Goal: Information Seeking & Learning: Learn about a topic

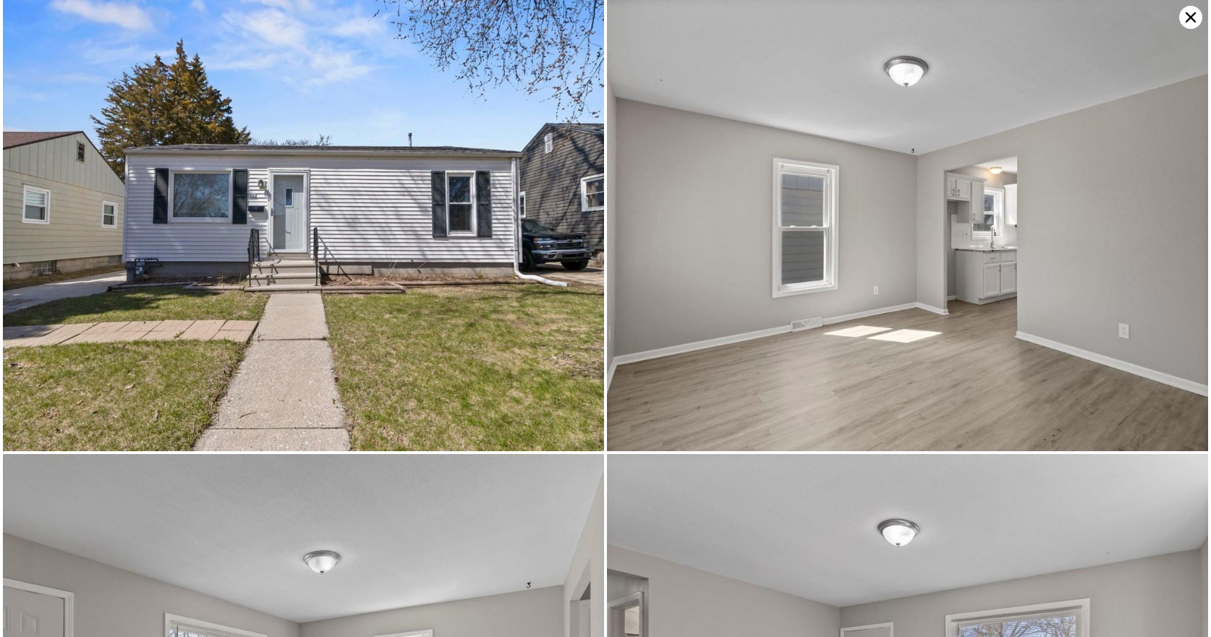
scroll to position [5662, 0]
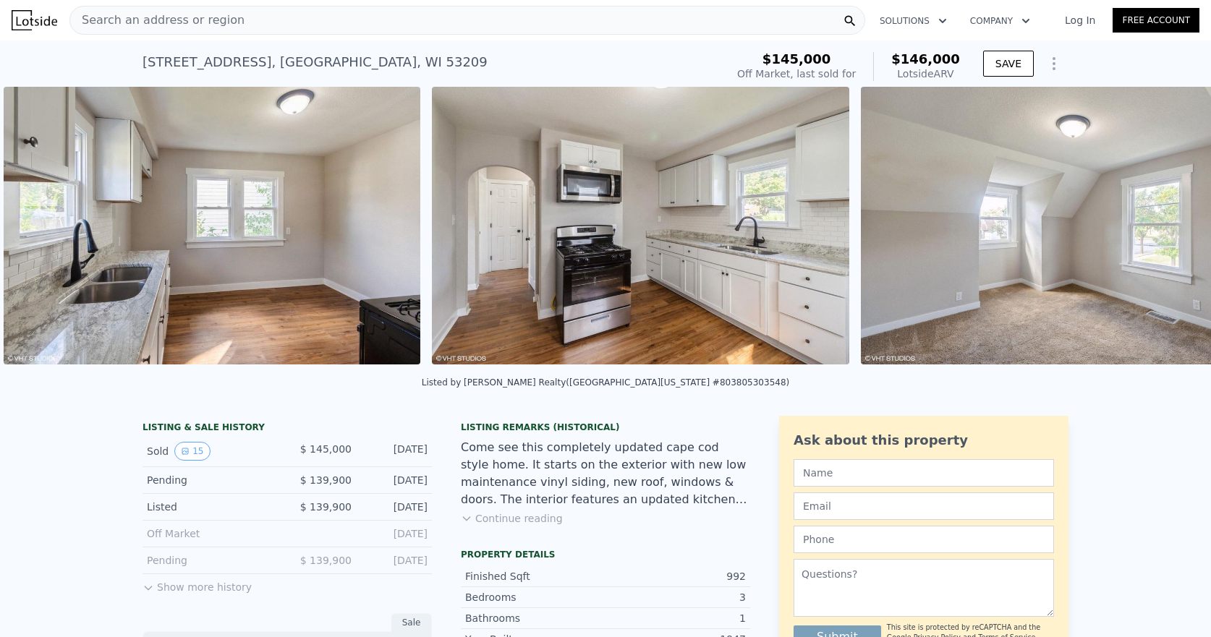
scroll to position [0, 4950]
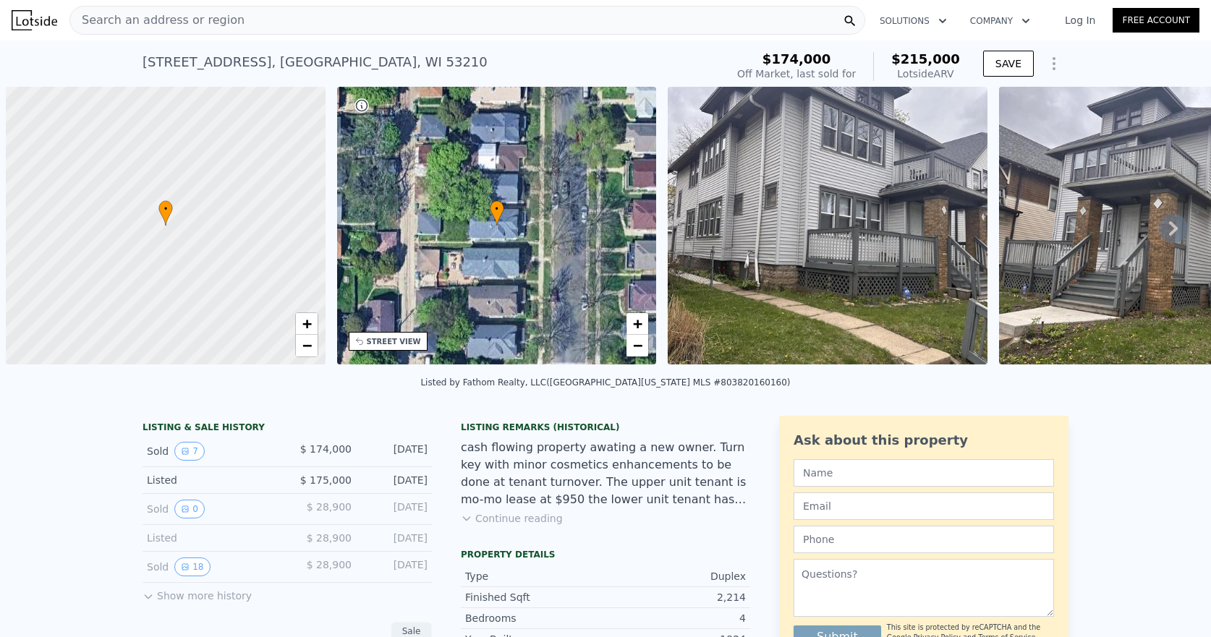
scroll to position [0, 6]
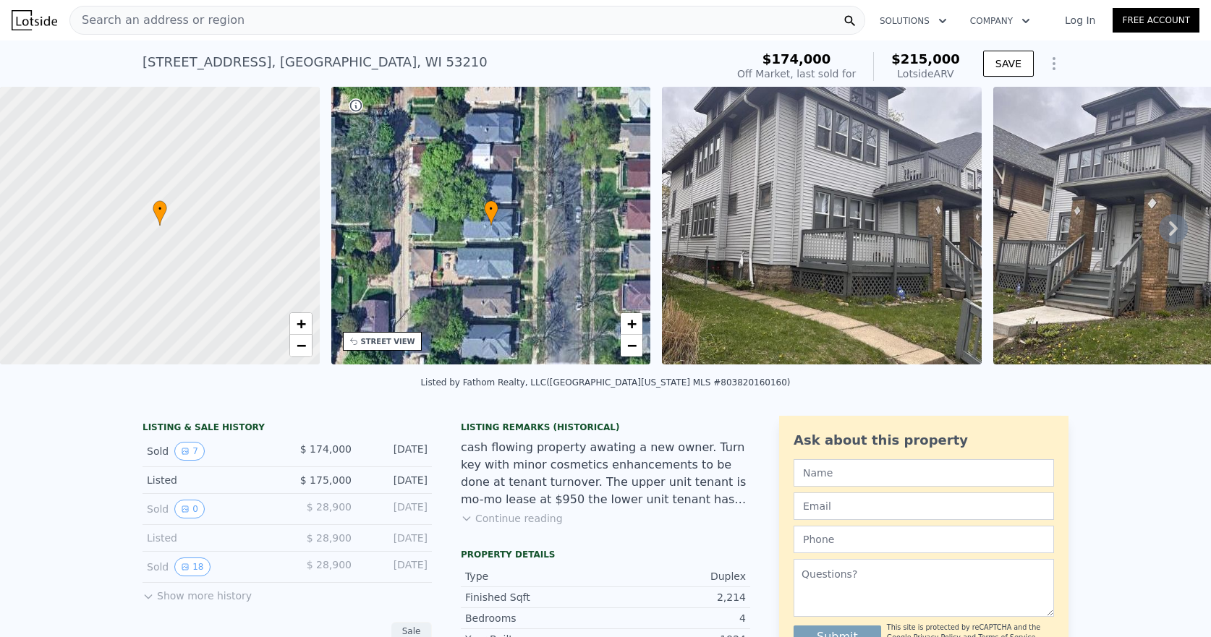
click at [263, 21] on div "Search an address or region" at bounding box center [467, 20] width 796 height 29
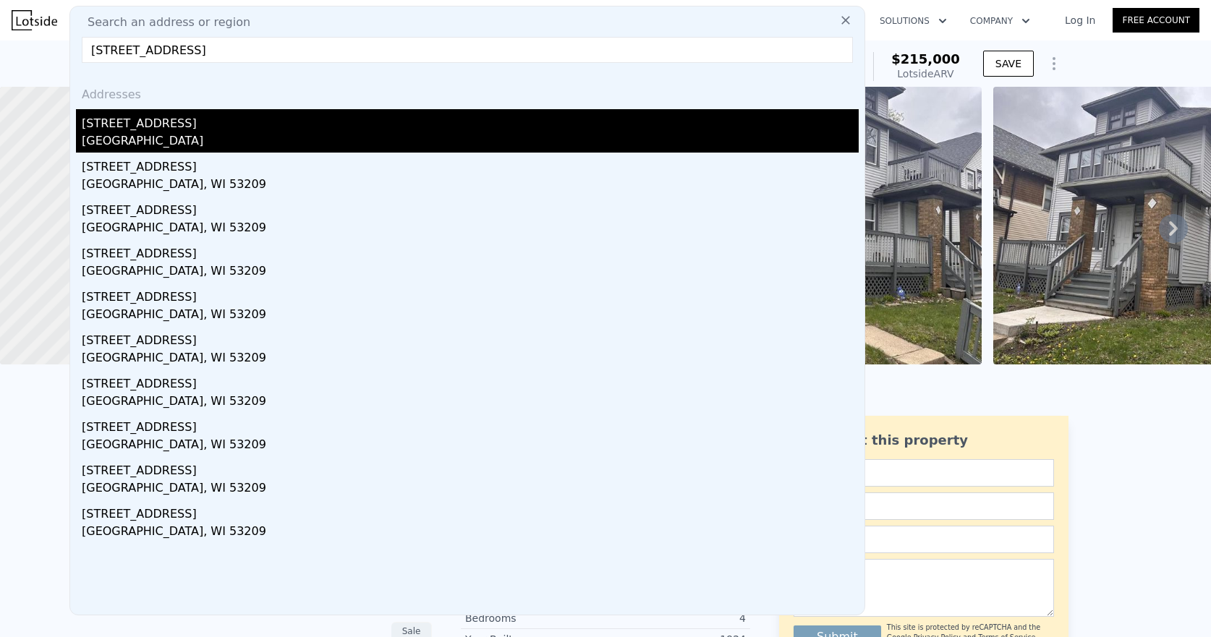
type input "4963 N 38th St, Milwaukee, WI 53209"
click at [165, 120] on div "[STREET_ADDRESS]" at bounding box center [470, 120] width 777 height 23
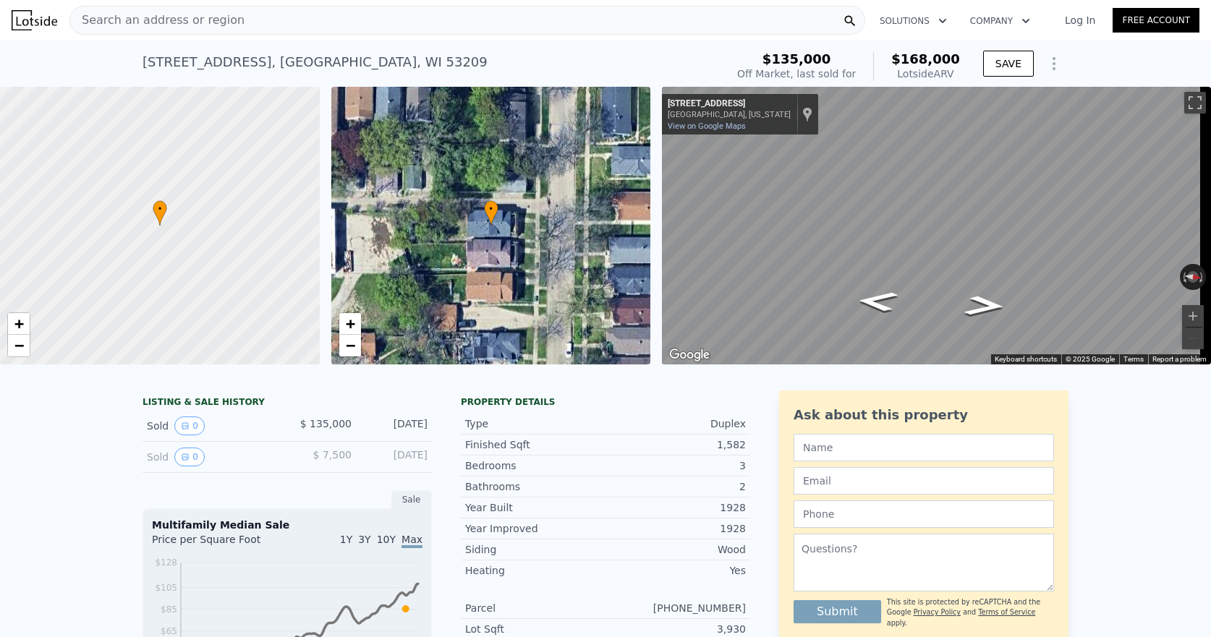
click at [184, 22] on span "Search an address or region" at bounding box center [157, 20] width 174 height 17
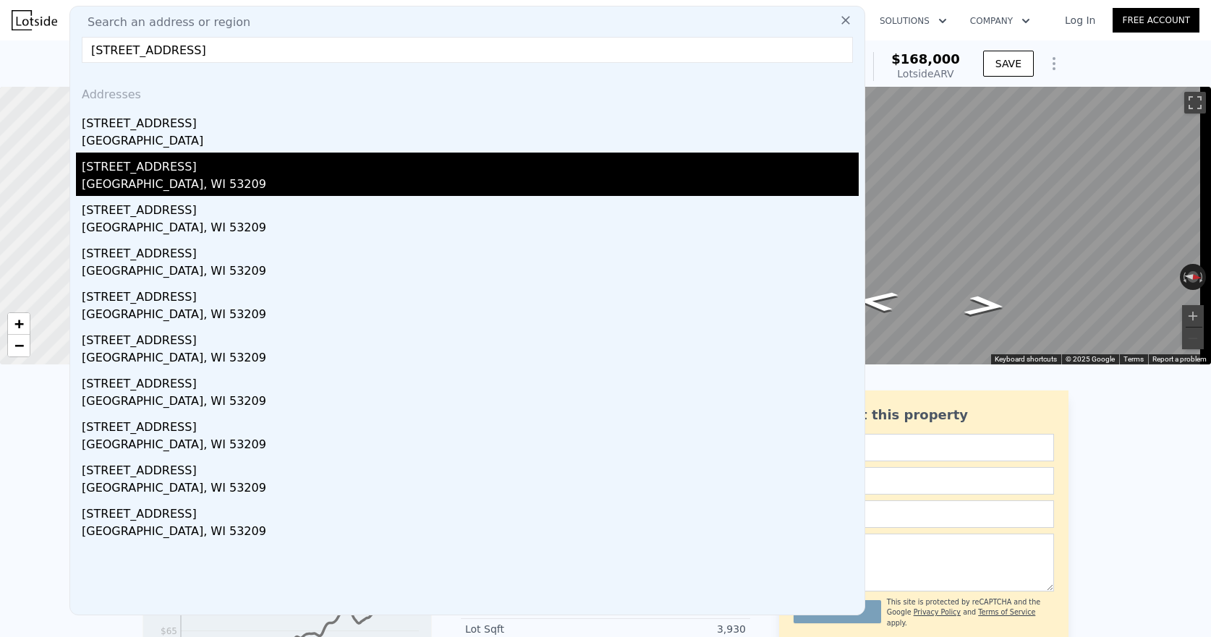
type input "4963 N 38th St, Milwaukee, WI 53209"
click at [138, 182] on div "[GEOGRAPHIC_DATA], WI 53209" at bounding box center [470, 186] width 777 height 20
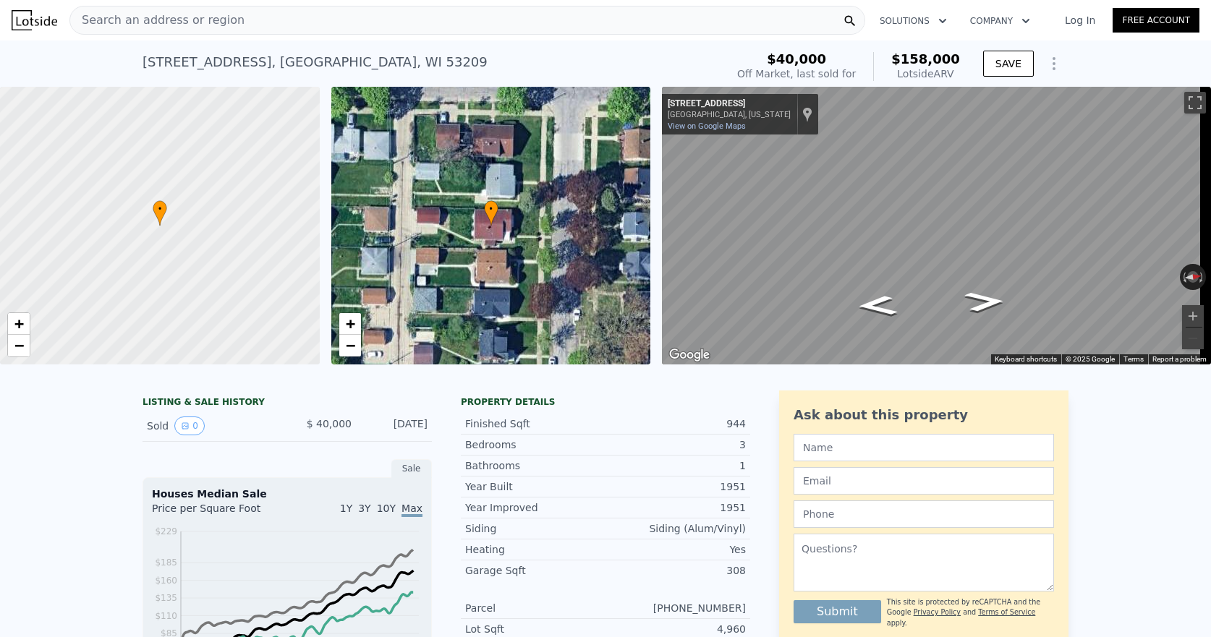
click at [150, 32] on div "Search an address or region" at bounding box center [157, 20] width 174 height 27
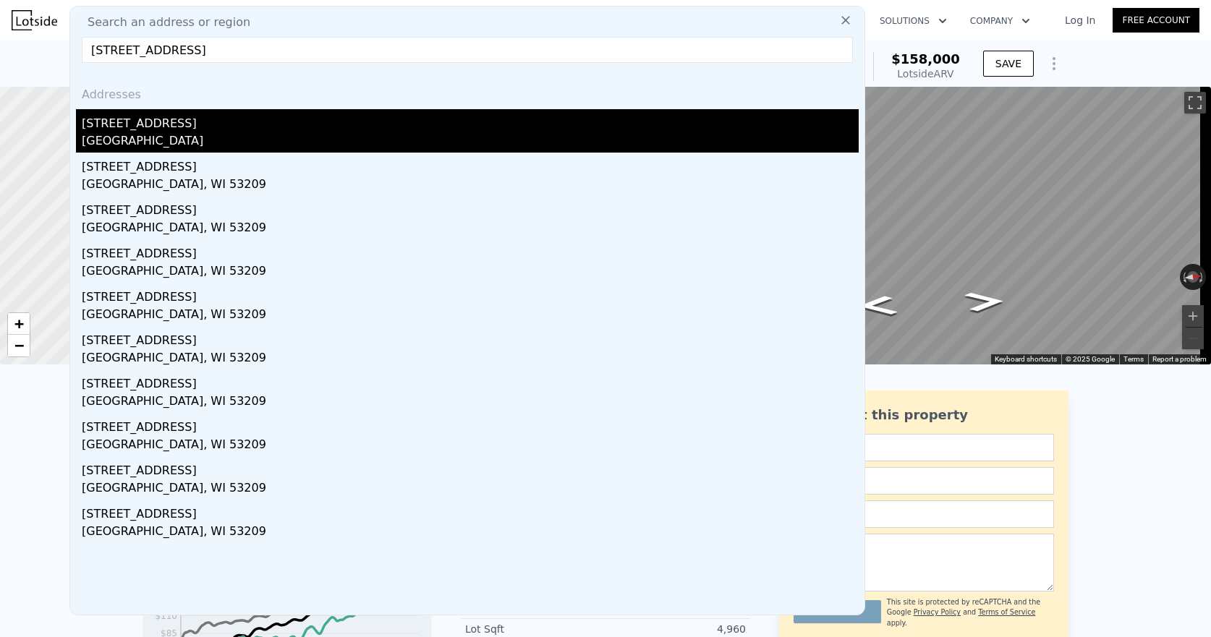
type input "4963 N 38th St, Milwaukee, WI 53209"
click at [165, 137] on div "Milwaukee County, WI 53209" at bounding box center [470, 142] width 777 height 20
type input "0"
type input "2.25"
type input "1136"
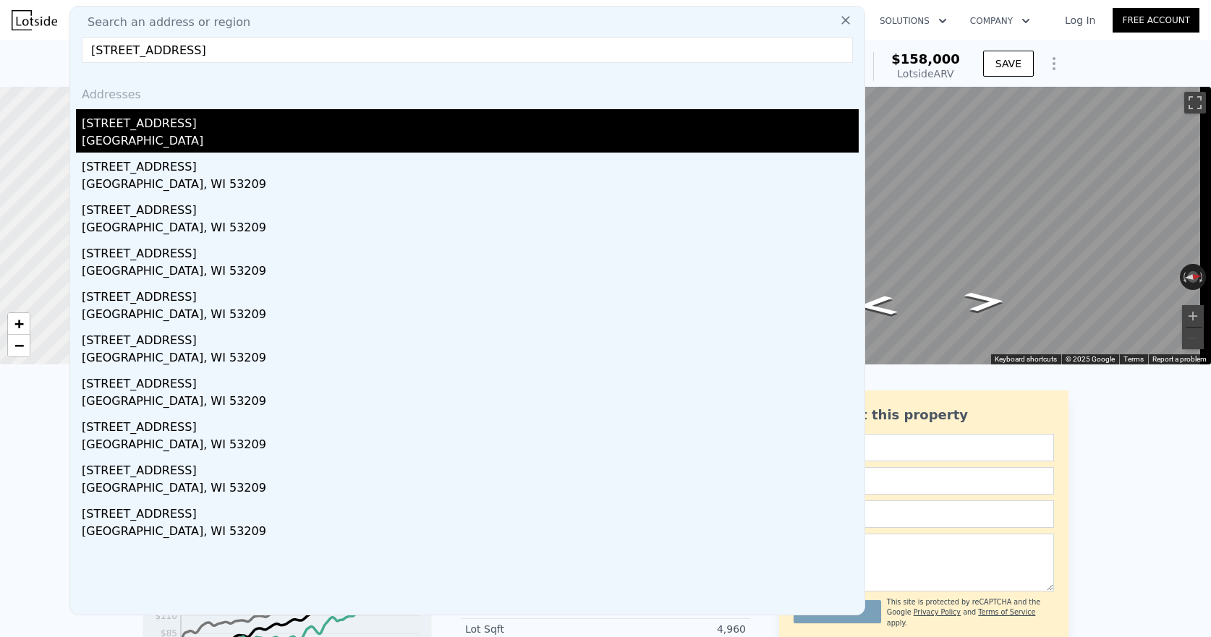
type input "2012"
type input "2178"
type input "10890"
type input "$ 168,000"
type input "5"
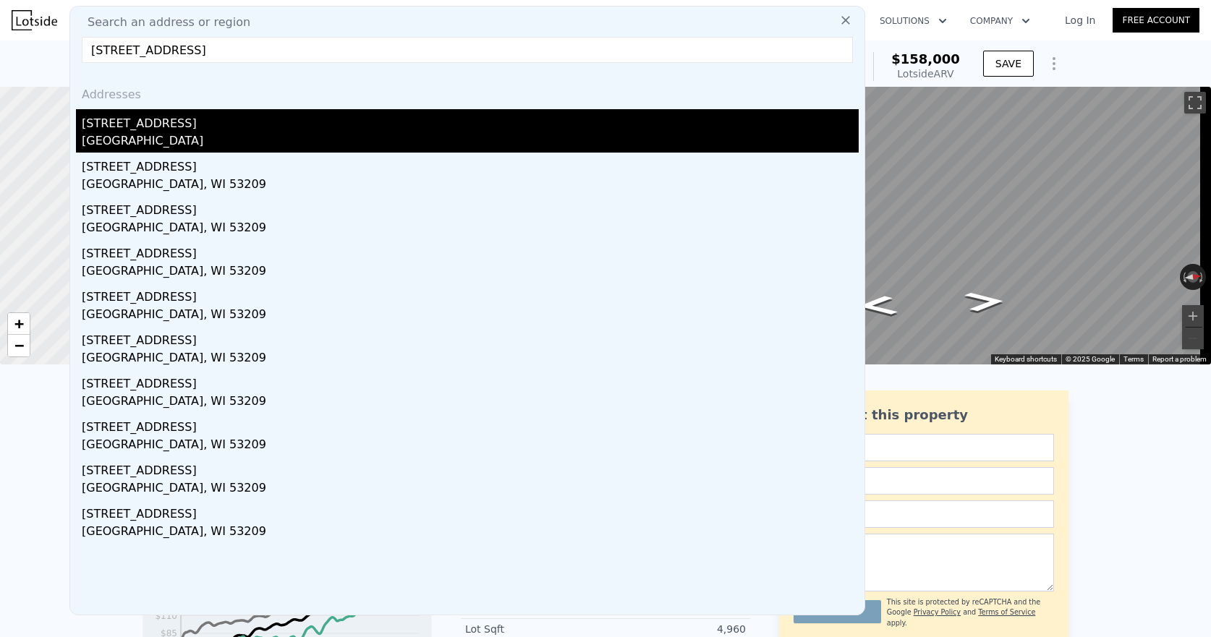
type input "$ 14,245"
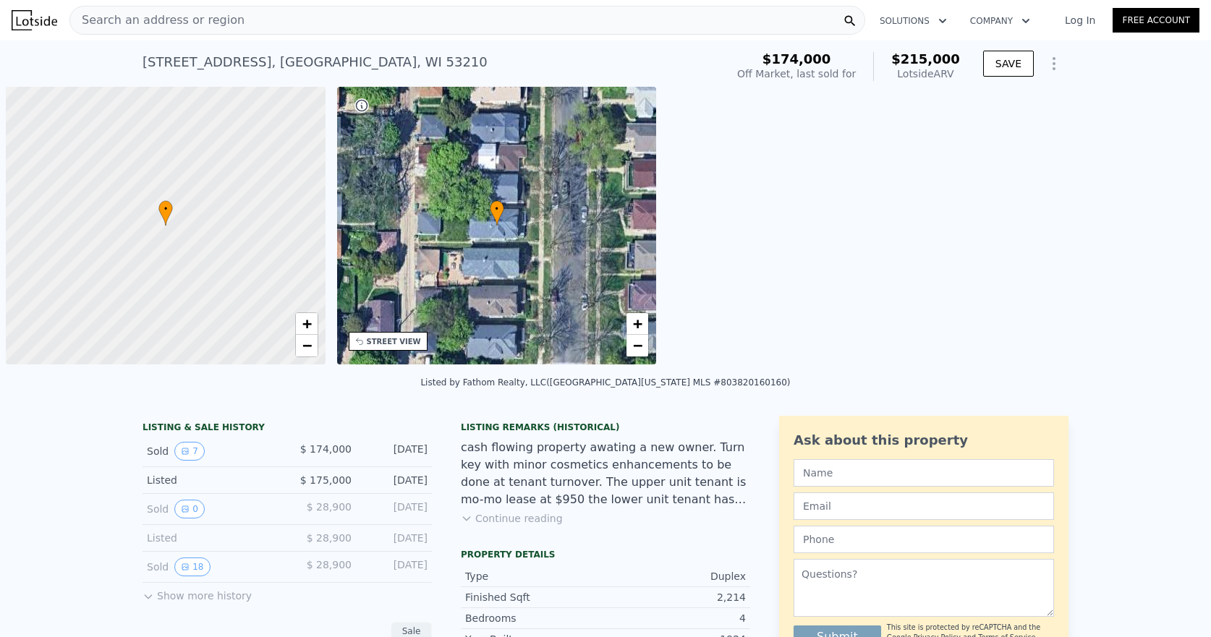
scroll to position [0, 6]
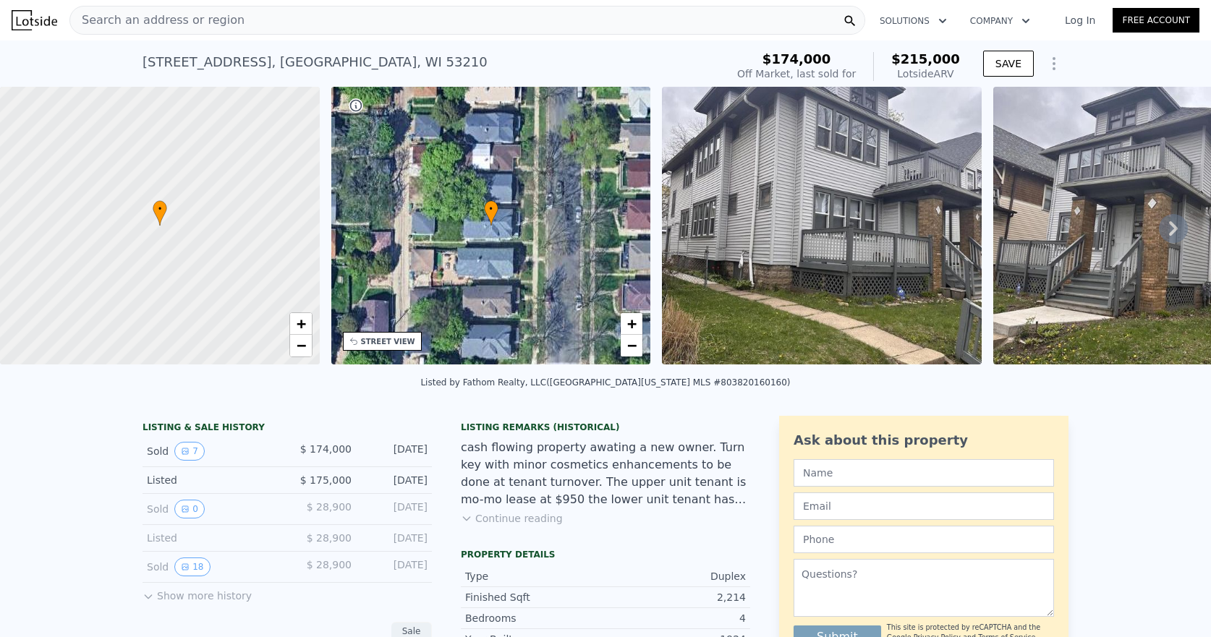
click at [356, 24] on div "Search an address or region" at bounding box center [467, 20] width 796 height 29
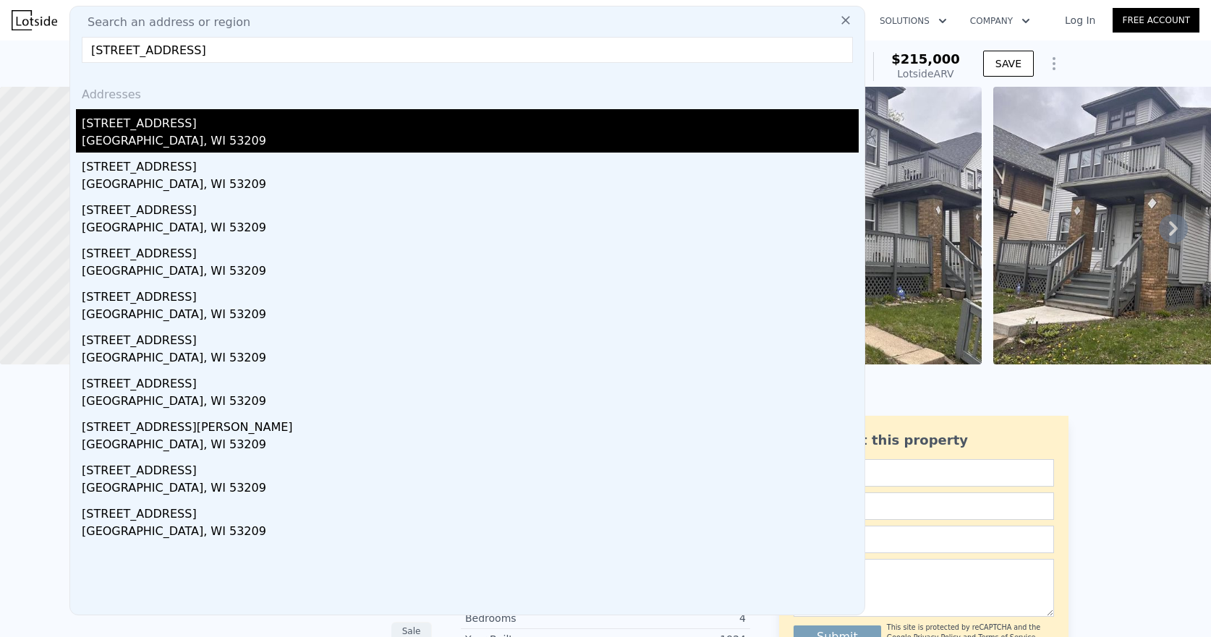
type input "5550 N 39th St, Milwaukee, WI 53209"
click at [131, 130] on div "5550a N 39th St" at bounding box center [470, 120] width 777 height 23
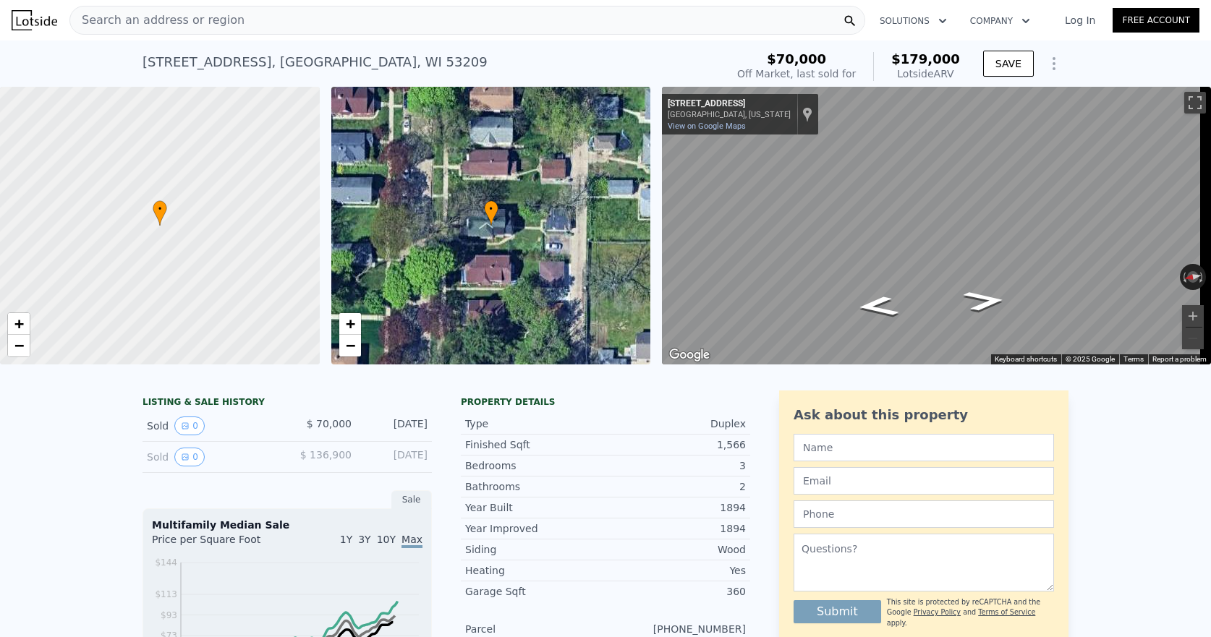
click at [124, 12] on span "Search an address or region" at bounding box center [157, 20] width 174 height 17
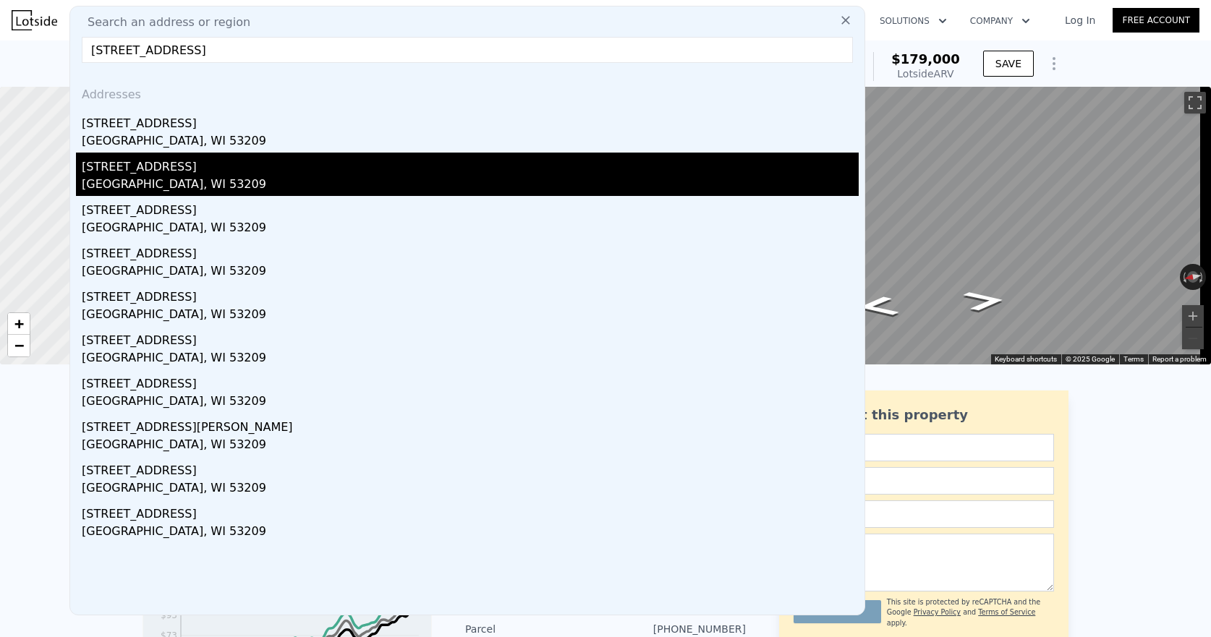
type input "5550 N 39th St, Milwaukee, WI 53209"
click at [143, 186] on div "[GEOGRAPHIC_DATA], WI 53209" at bounding box center [470, 186] width 777 height 20
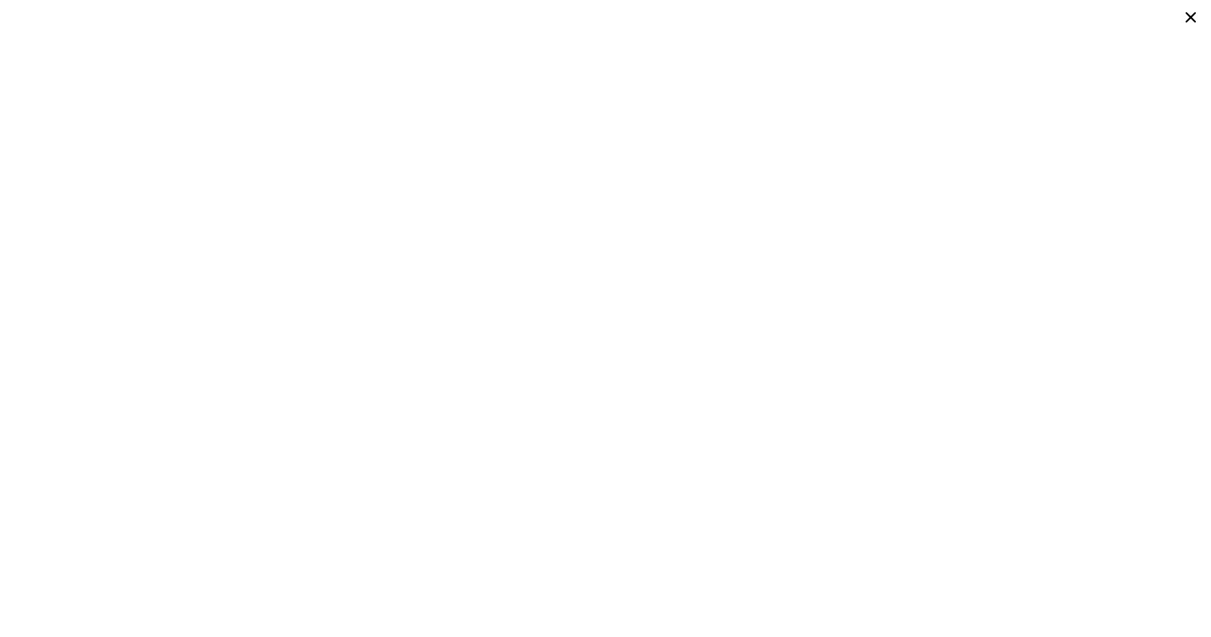
click at [1194, 19] on icon at bounding box center [1190, 17] width 23 height 23
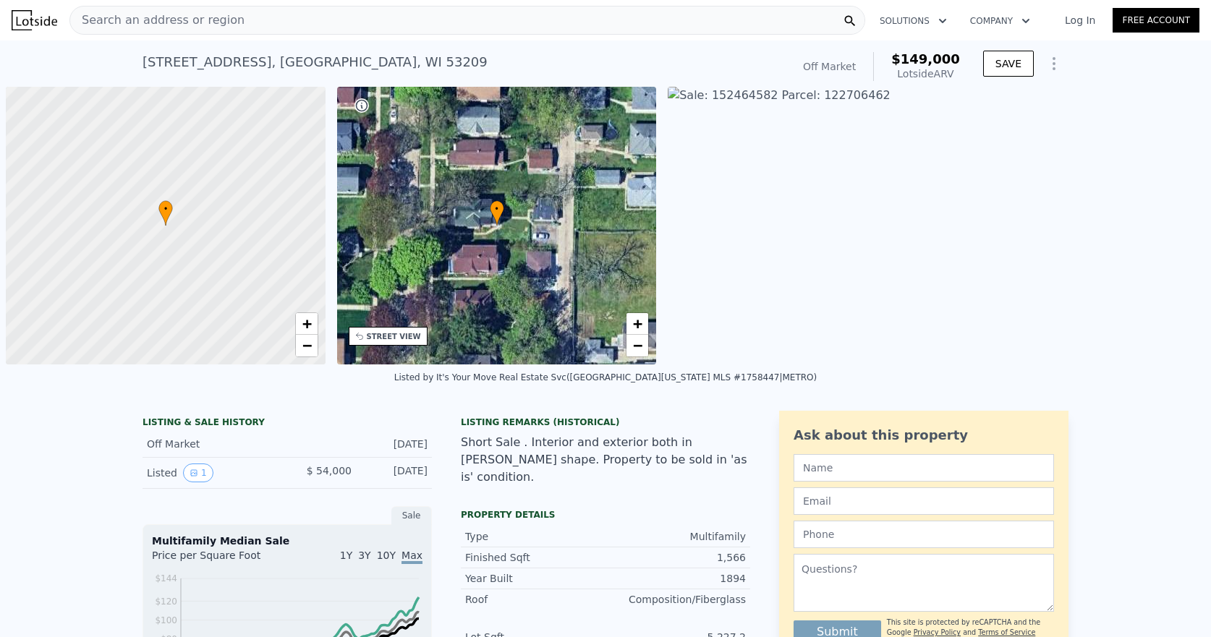
scroll to position [0, 6]
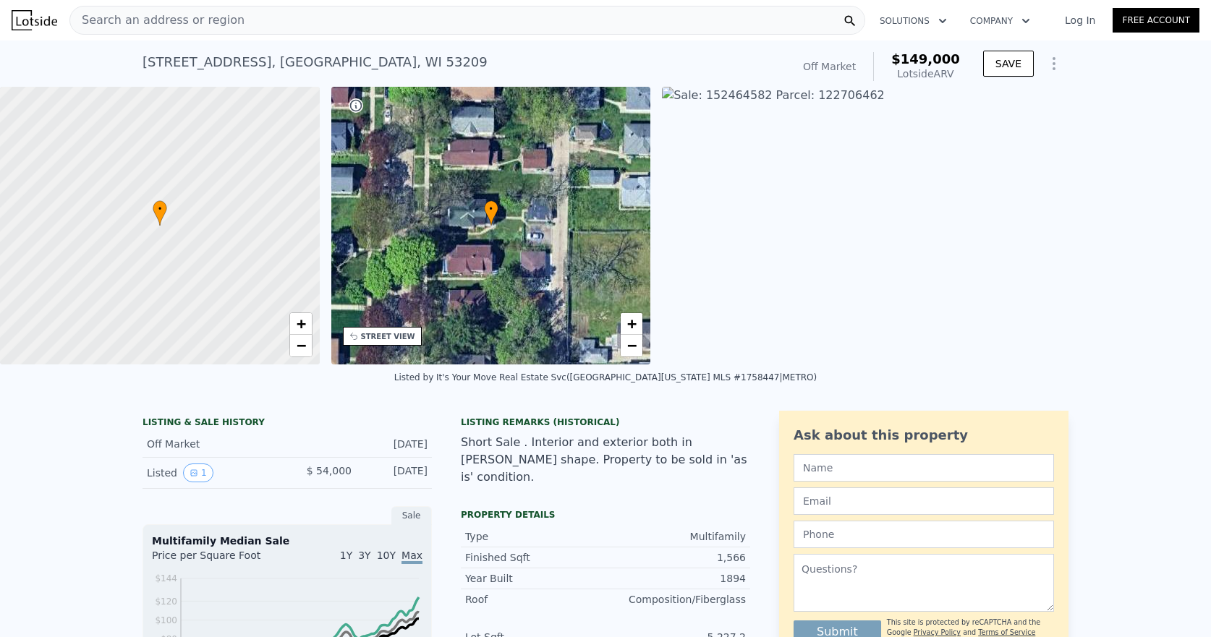
click at [329, 33] on div "Search an address or region" at bounding box center [467, 20] width 796 height 29
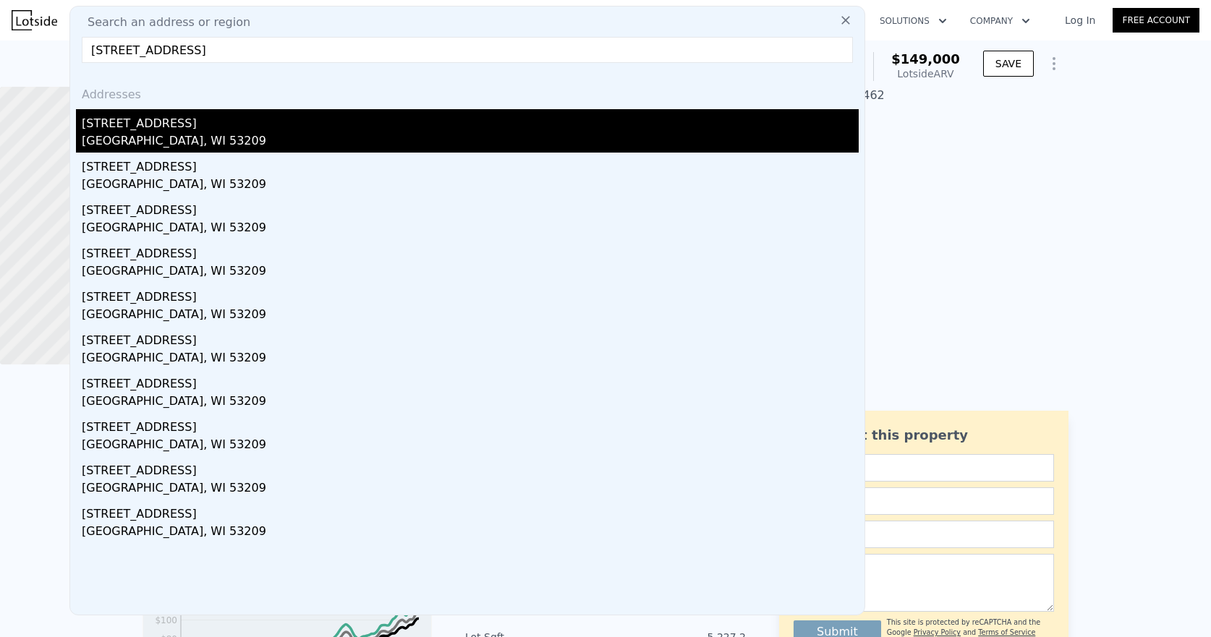
type input "5363 North 38th STREET, Milwaukee, WI 53209"
click at [160, 128] on div "5363a N 38th St" at bounding box center [470, 120] width 777 height 23
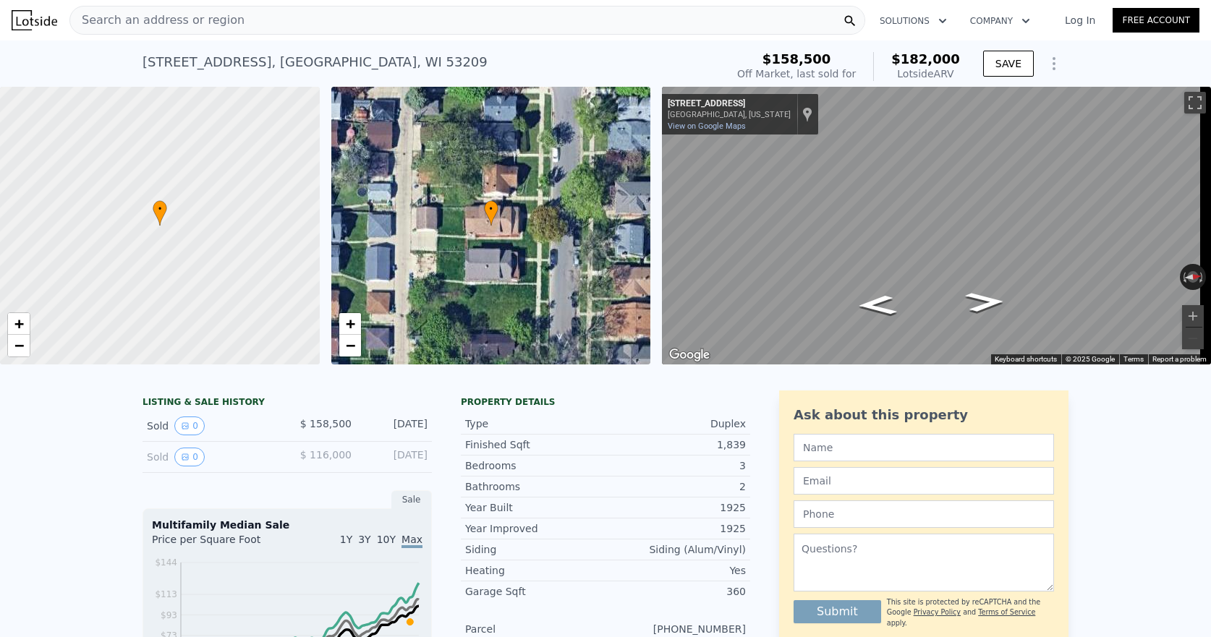
click at [176, 22] on span "Search an address or region" at bounding box center [157, 20] width 174 height 17
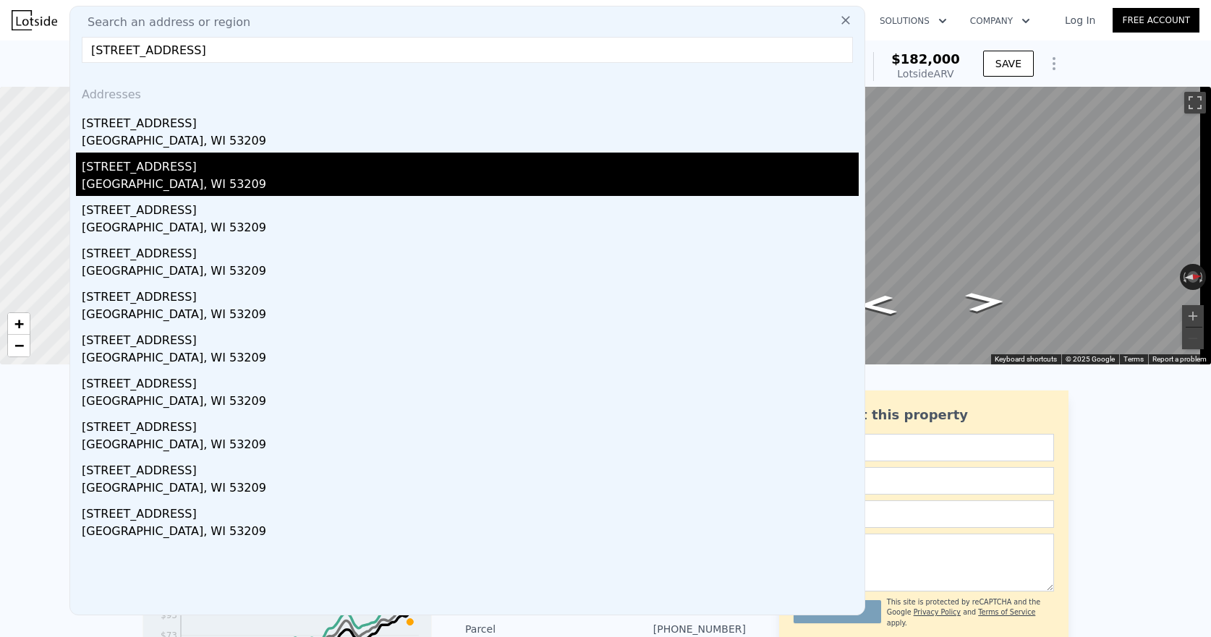
type input "5363 North 38th STREET, Milwaukee, WI 53209"
click at [171, 179] on div "[GEOGRAPHIC_DATA], WI 53209" at bounding box center [470, 186] width 777 height 20
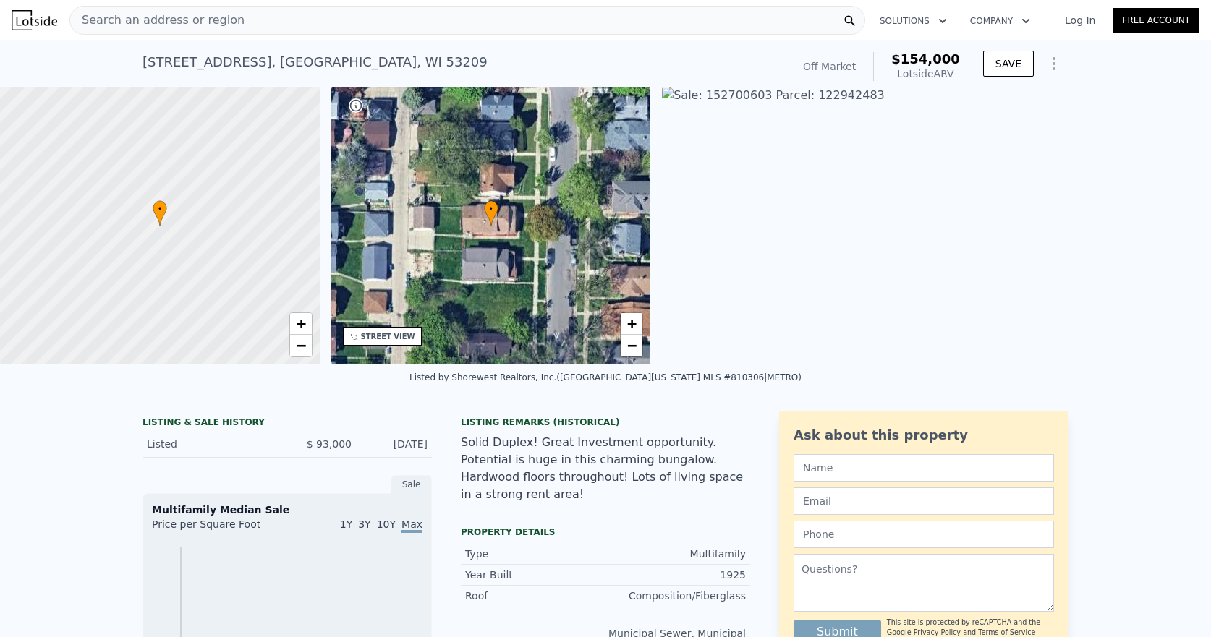
click at [226, 15] on span "Search an address or region" at bounding box center [157, 20] width 174 height 17
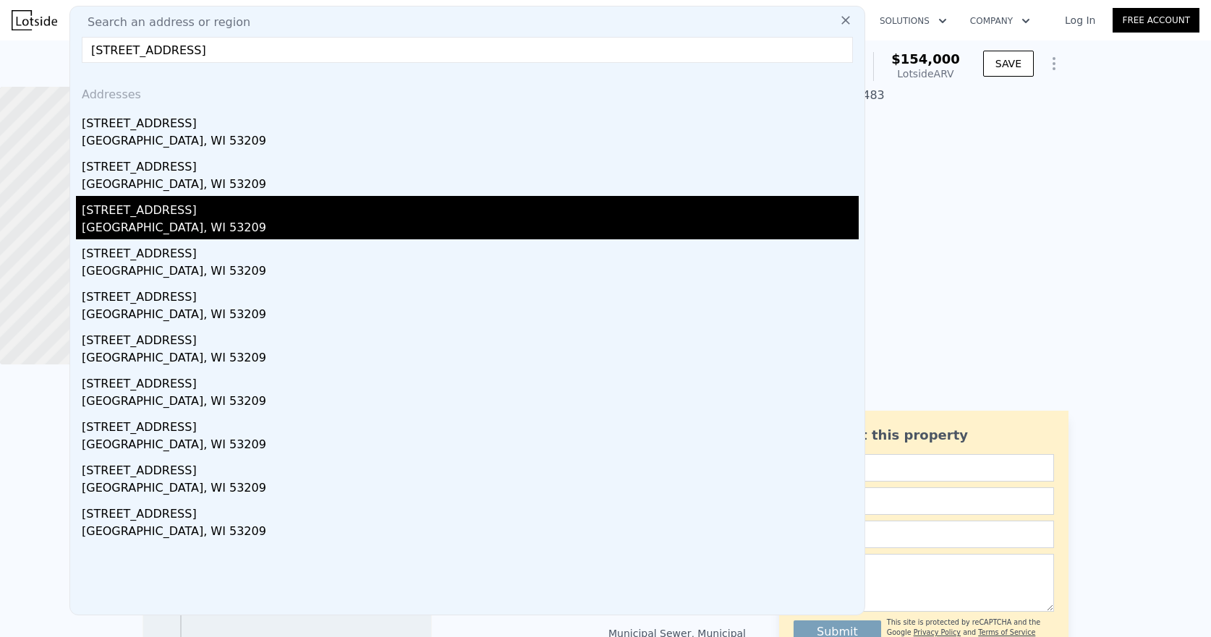
type input "5363 North 38th STREET, Milwaukee, WI 53209"
click at [214, 218] on div "5363 N 38th Street" at bounding box center [470, 207] width 777 height 23
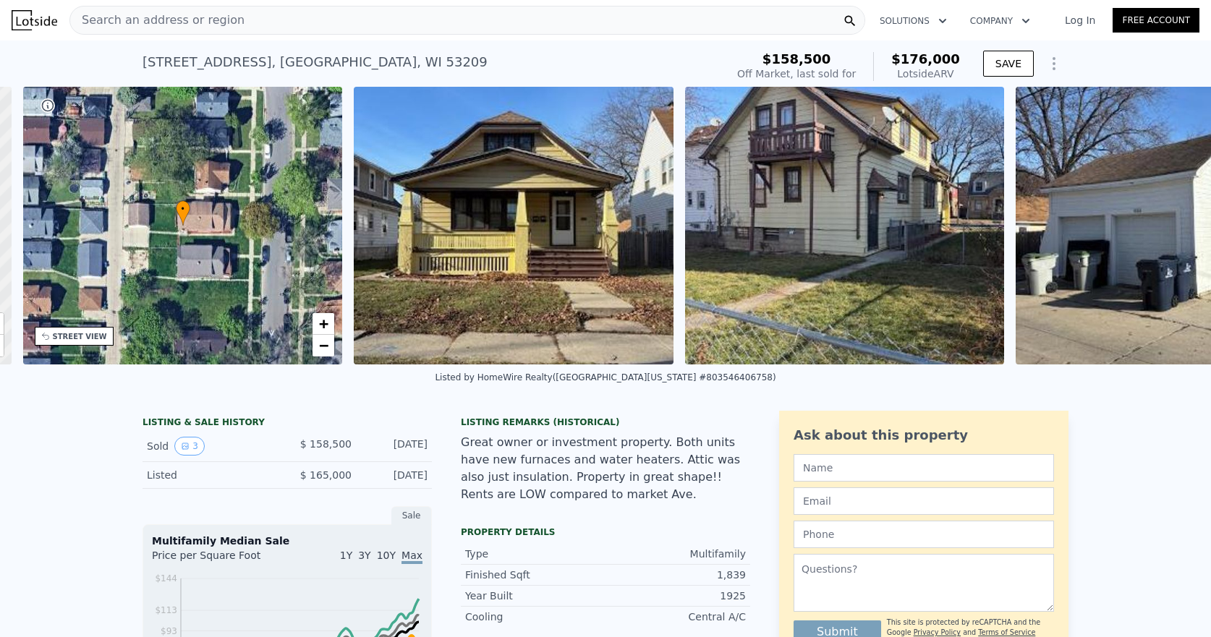
scroll to position [0, 455]
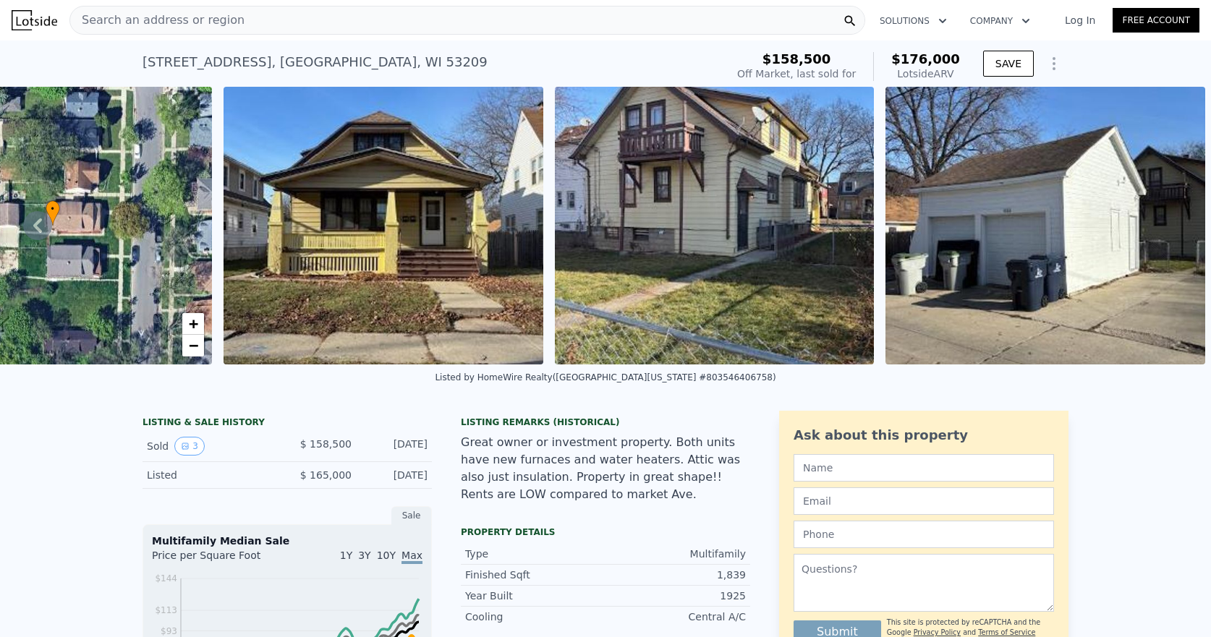
click at [820, 228] on img at bounding box center [715, 226] width 320 height 278
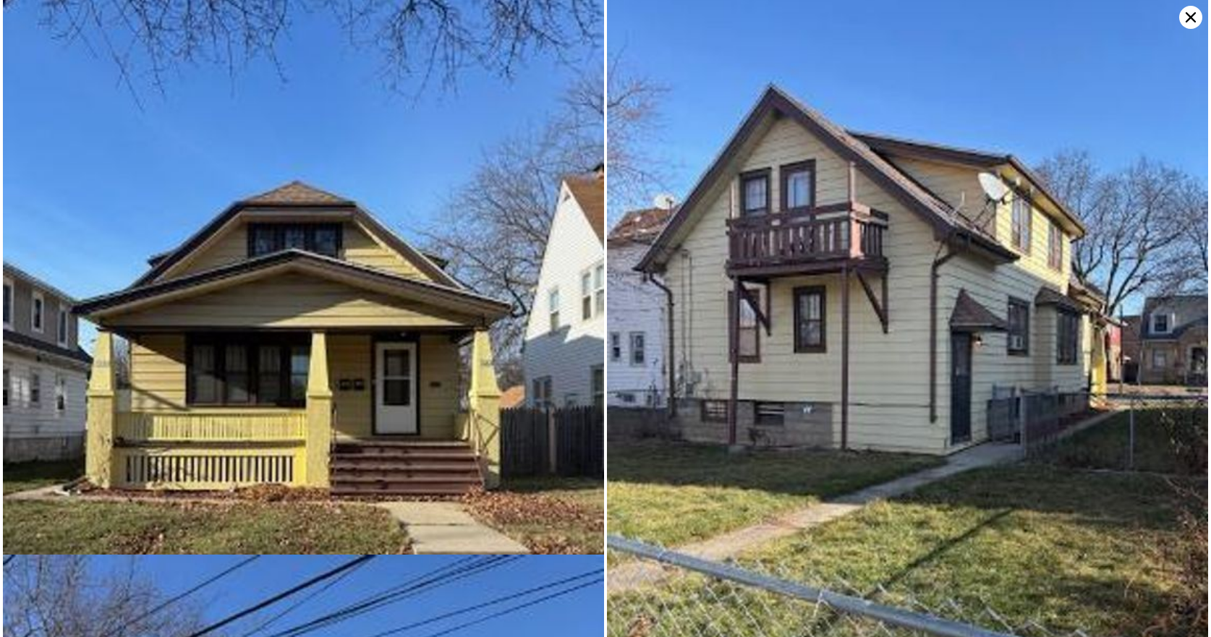
scroll to position [0, 0]
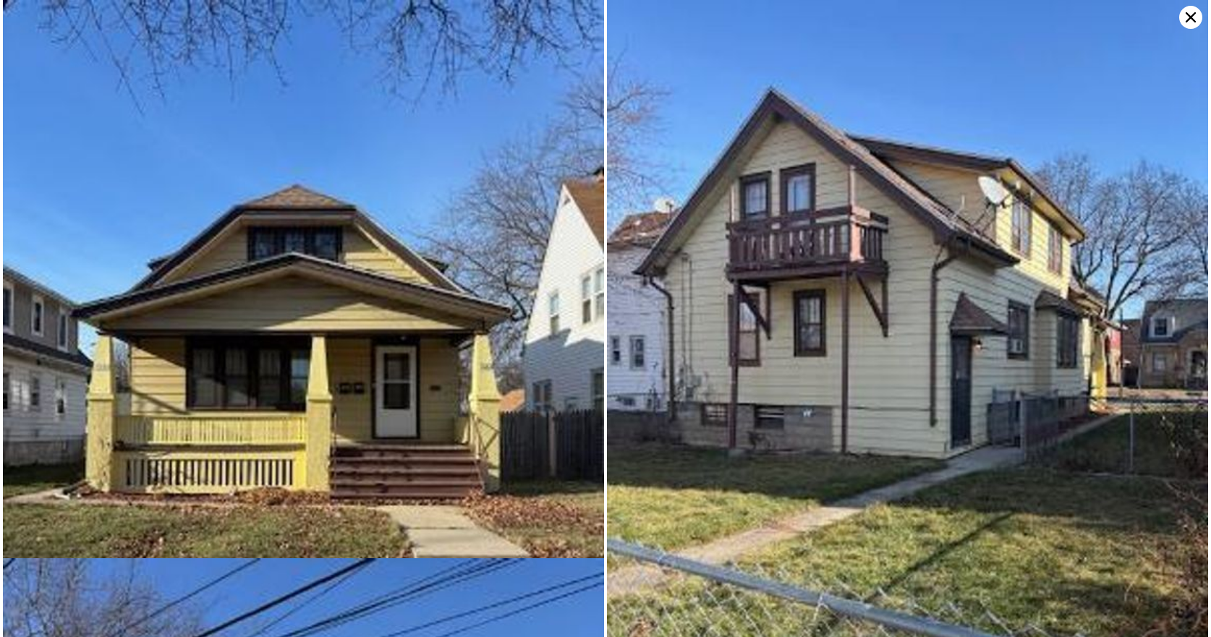
click at [564, 258] on img at bounding box center [303, 401] width 601 height 802
click at [1184, 18] on icon at bounding box center [1190, 17] width 23 height 23
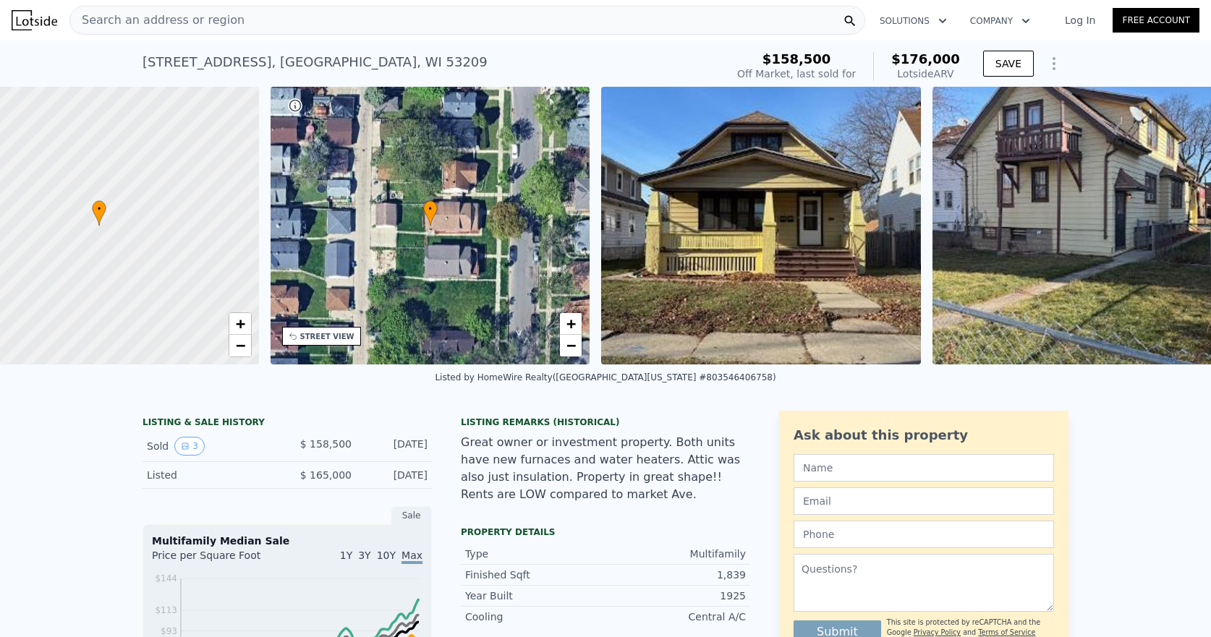
scroll to position [0, 455]
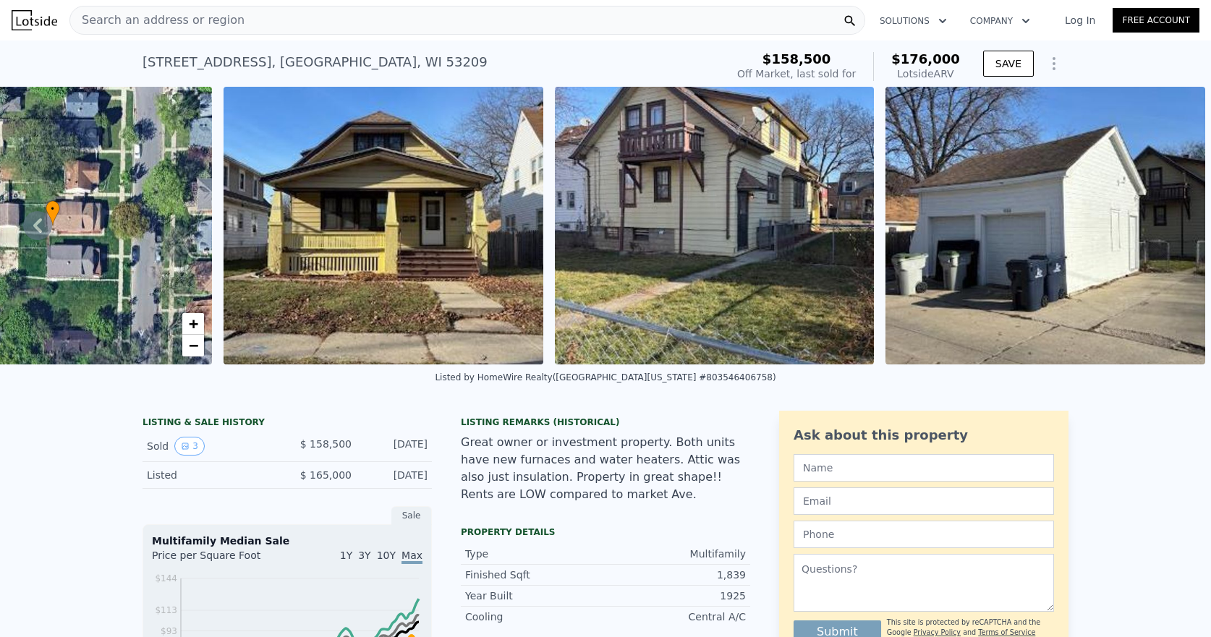
click at [245, 25] on div "Search an address or region" at bounding box center [467, 20] width 796 height 29
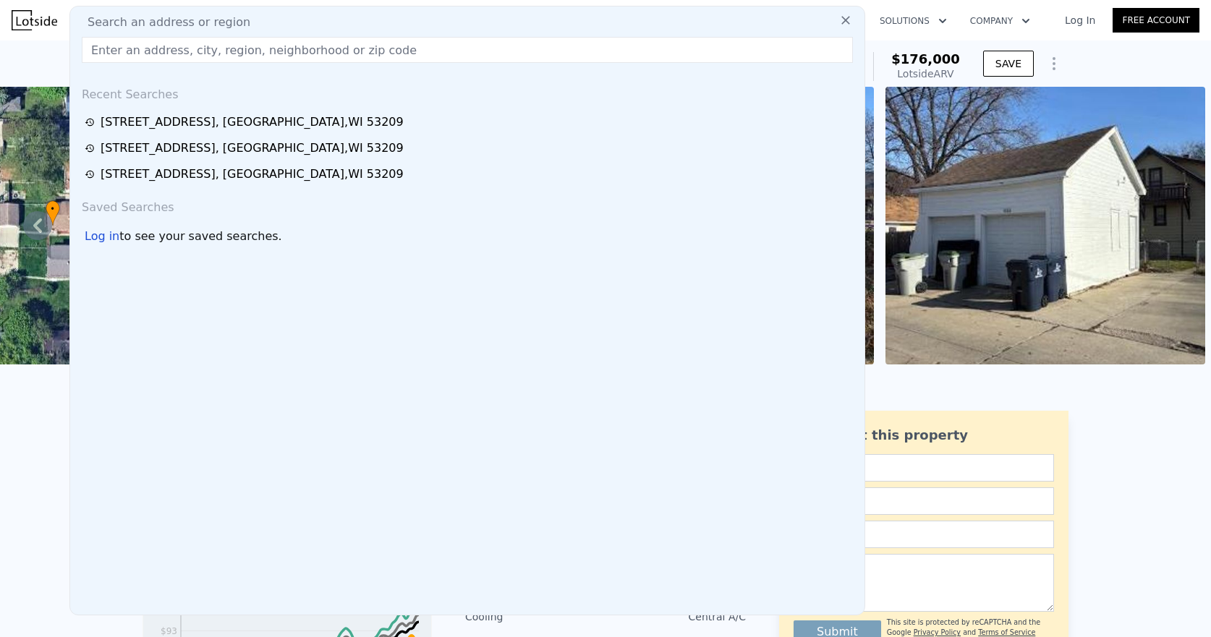
type input "5363 North 38th STREET, Milwaukee, WI 53209"
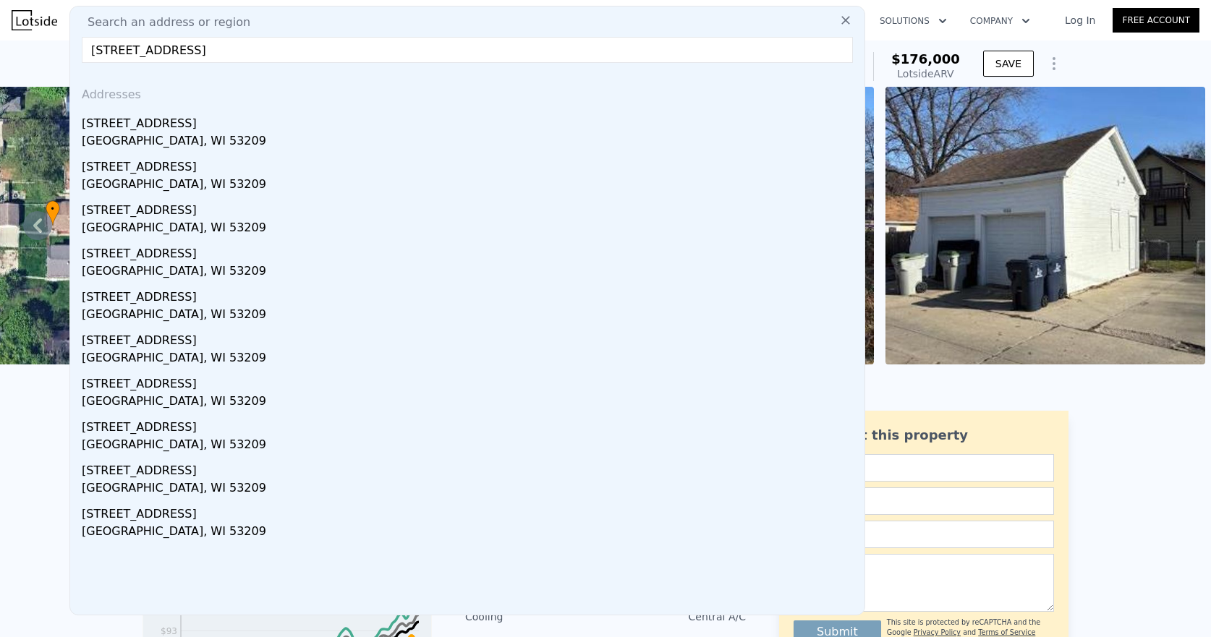
click at [26, 486] on div "LISTING & SALE HISTORY Sold 3 $ 158,500 Mar 7, 2025 Listed $ 165,000 Jan 2, 202…" at bounding box center [605, 649] width 1211 height 500
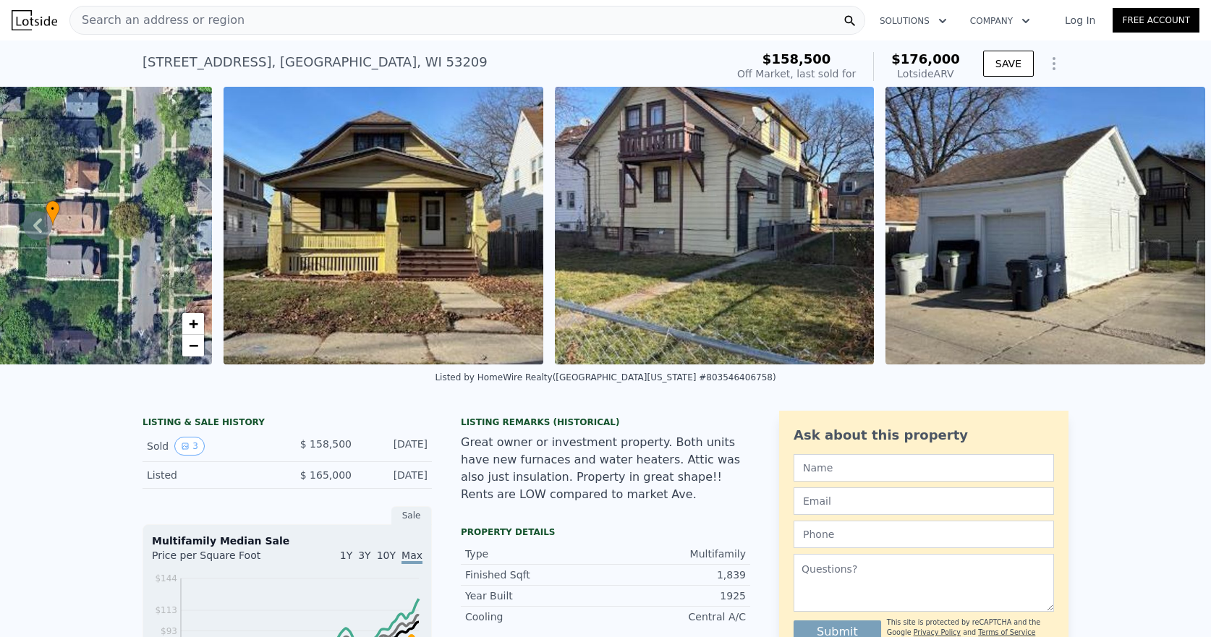
click at [407, 31] on div "Search an address or region" at bounding box center [467, 20] width 796 height 29
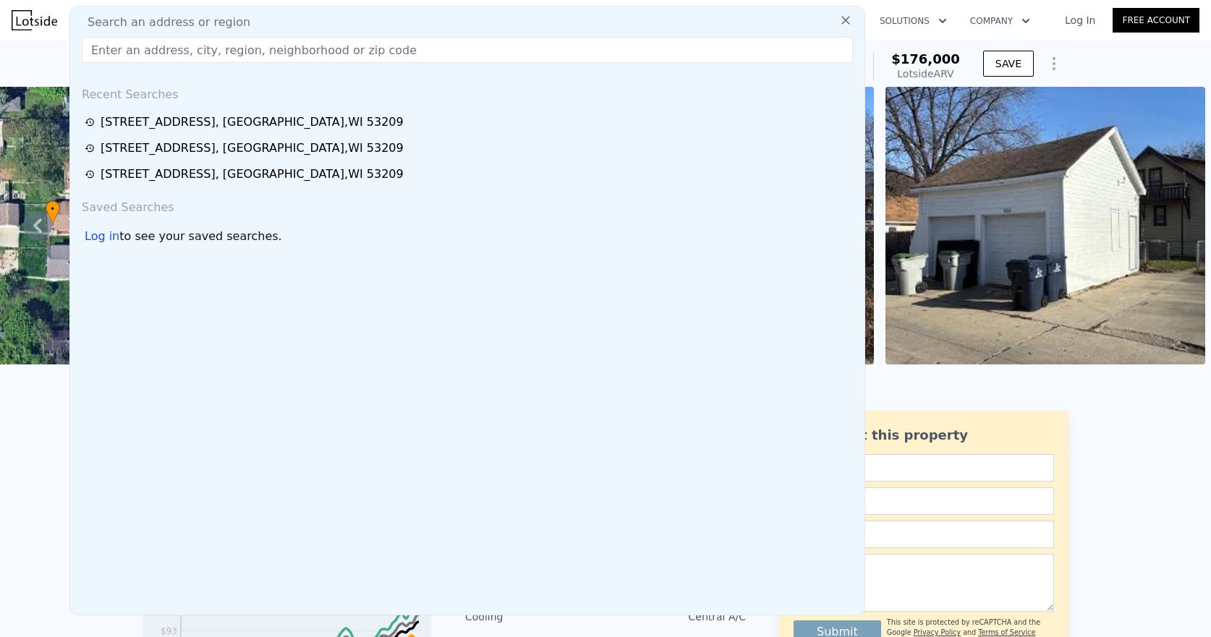
click at [408, 19] on div "Search an address or region" at bounding box center [467, 22] width 783 height 17
click at [310, 54] on input "text" at bounding box center [467, 50] width 771 height 26
paste input "5531 North 41st STREET, Milwaukee, WI 53209"
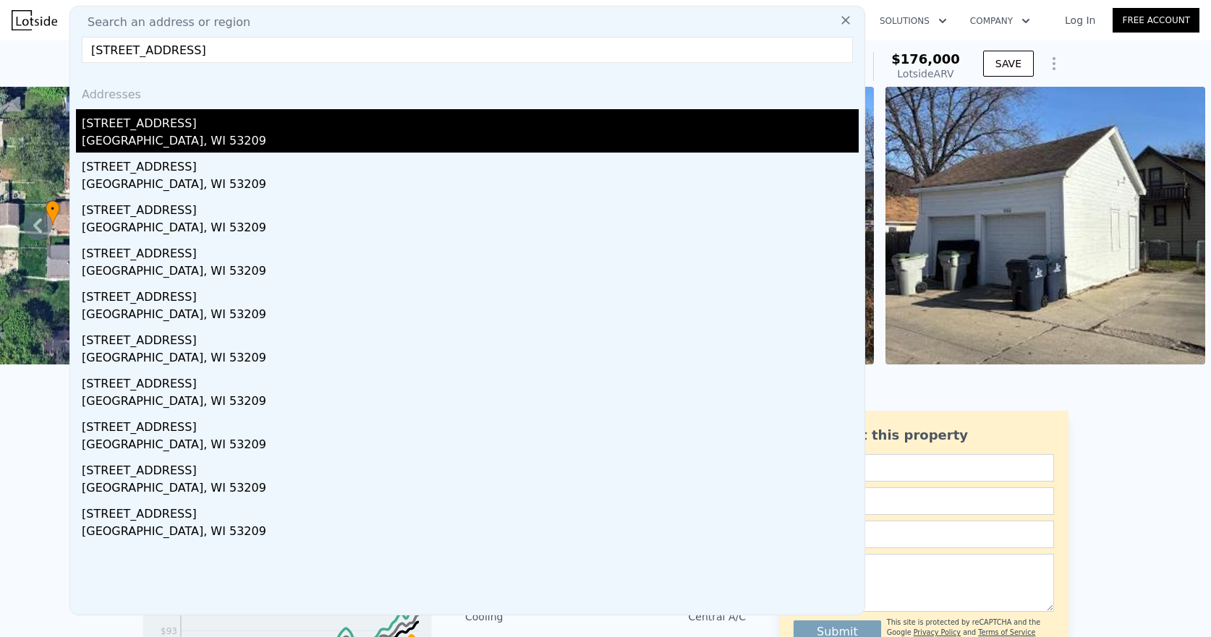
type input "5531 North 41st STREET, Milwaukee, WI 53209"
click at [202, 123] on div "5531 N 41st St" at bounding box center [470, 120] width 777 height 23
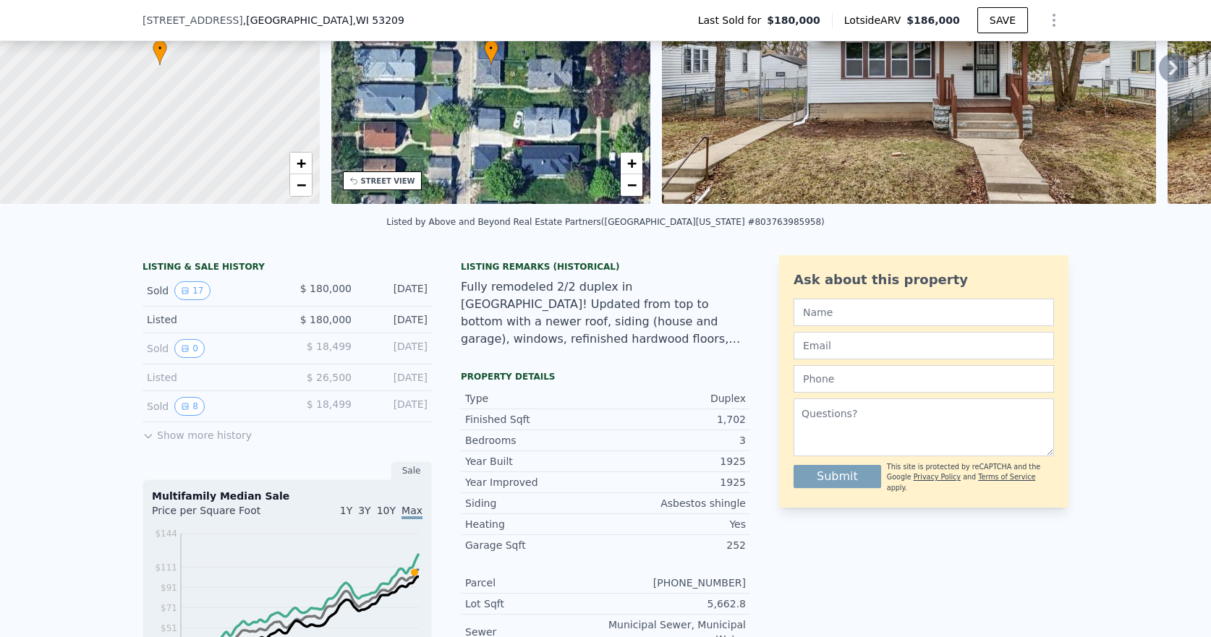
scroll to position [5, 0]
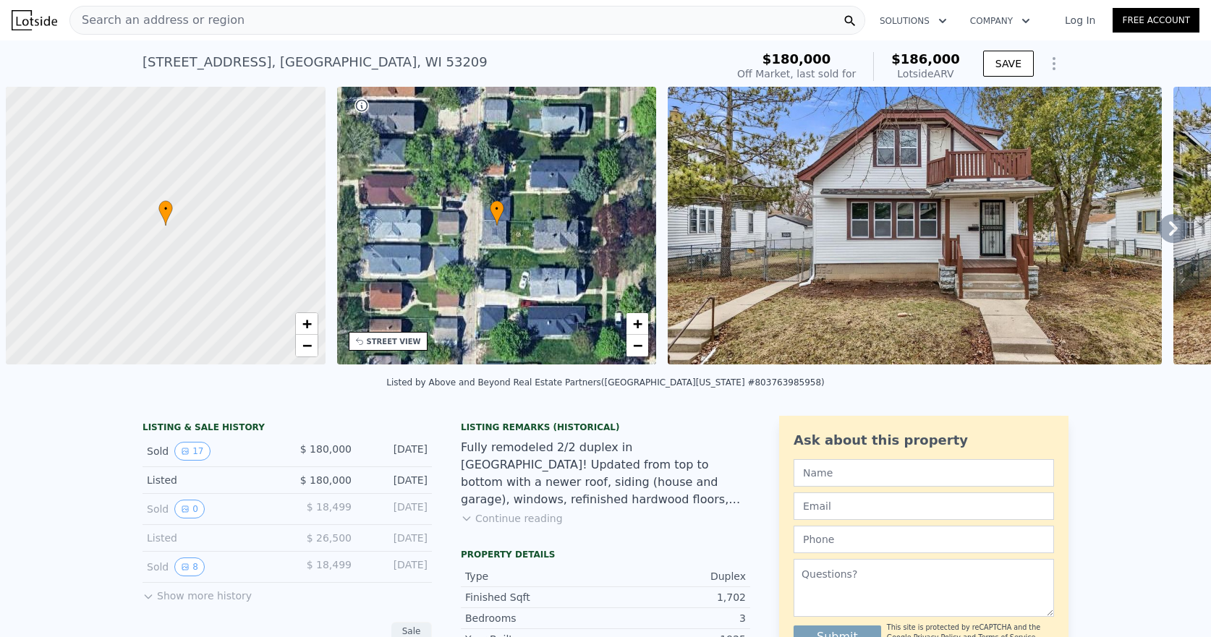
scroll to position [0, 6]
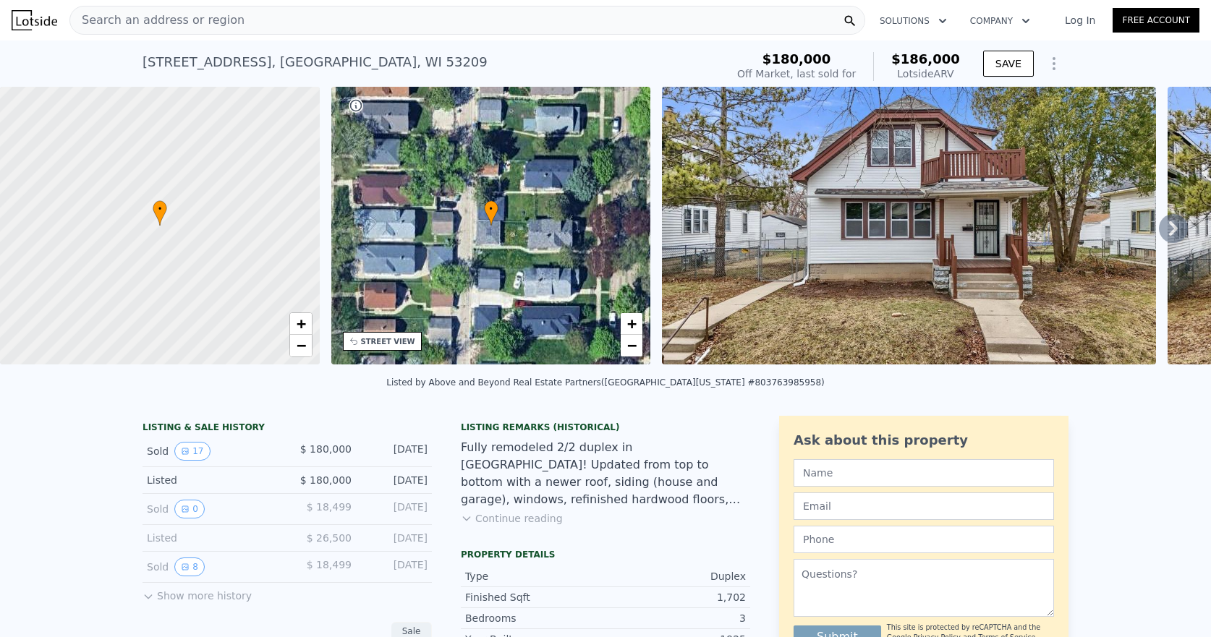
click at [216, 24] on span "Search an address or region" at bounding box center [157, 20] width 174 height 17
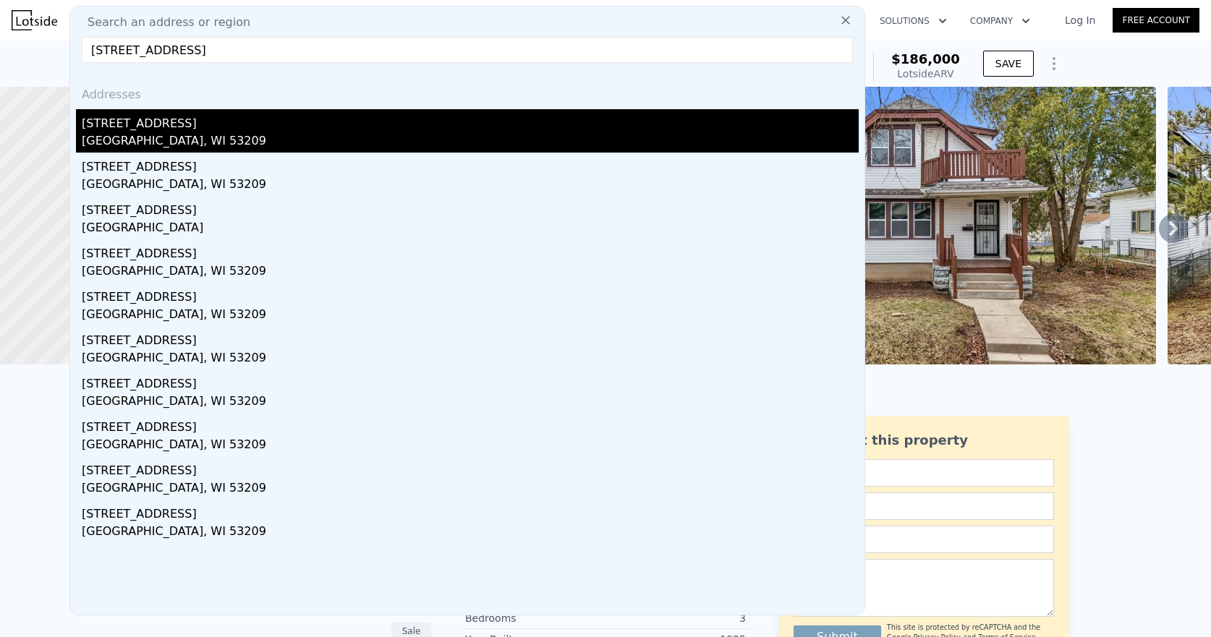
type input "5457 North 39th STREET, Milwaukee, WI 53209"
click at [191, 137] on div "[GEOGRAPHIC_DATA], WI 53209" at bounding box center [470, 142] width 777 height 20
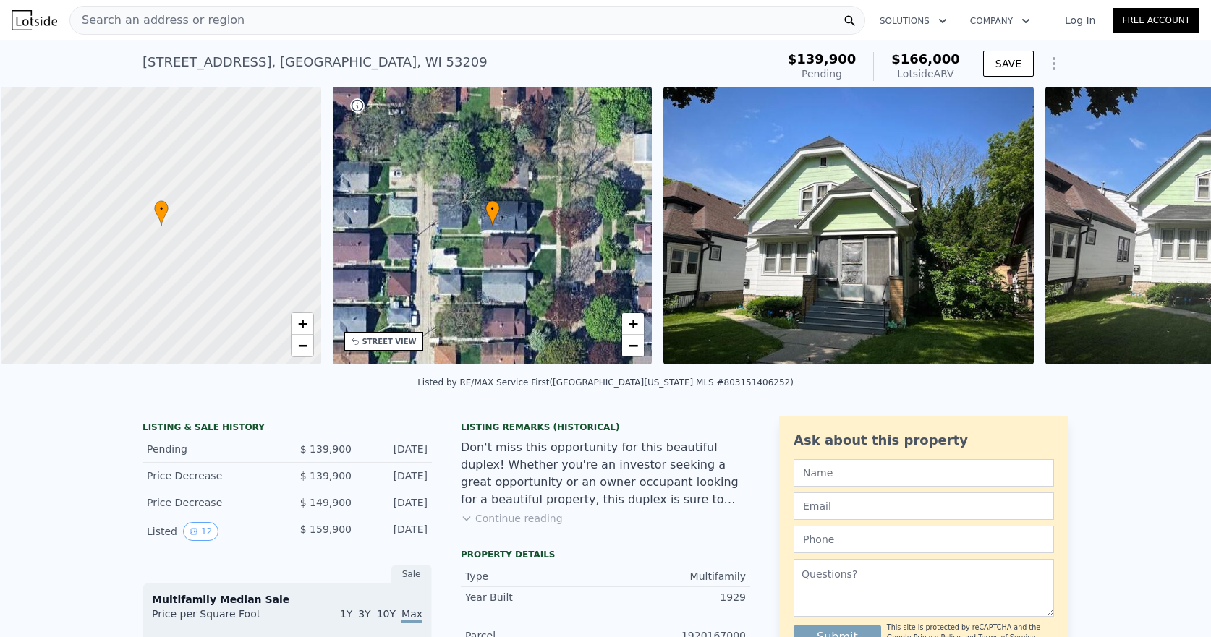
scroll to position [0, 6]
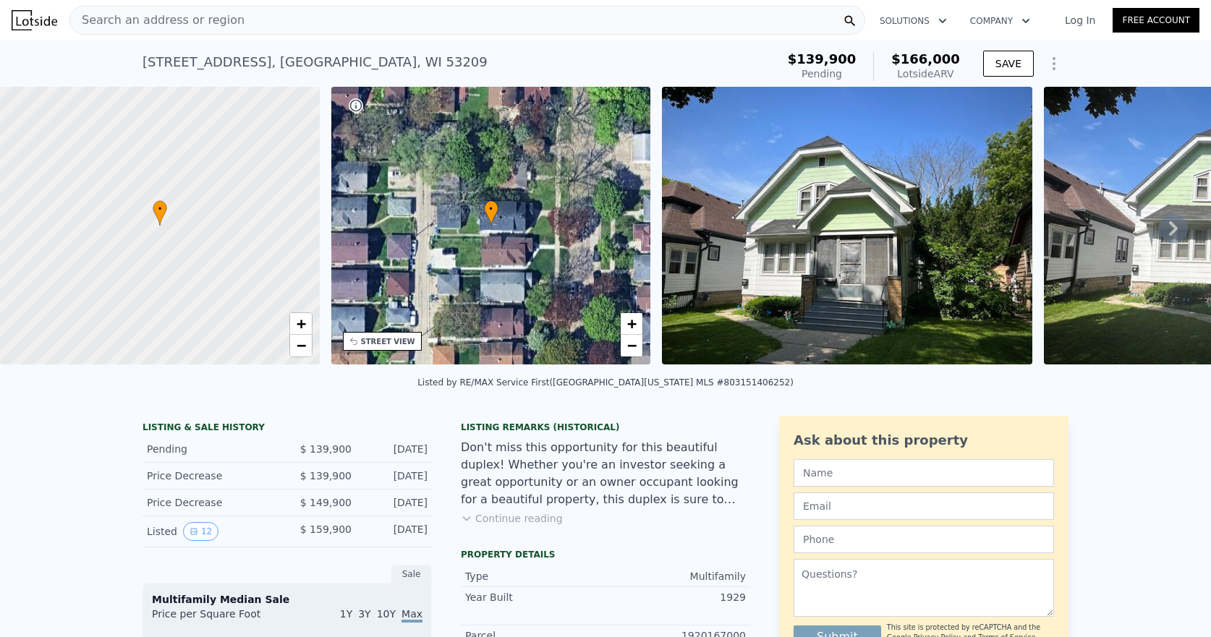
click at [254, 22] on div "Search an address or region" at bounding box center [467, 20] width 796 height 29
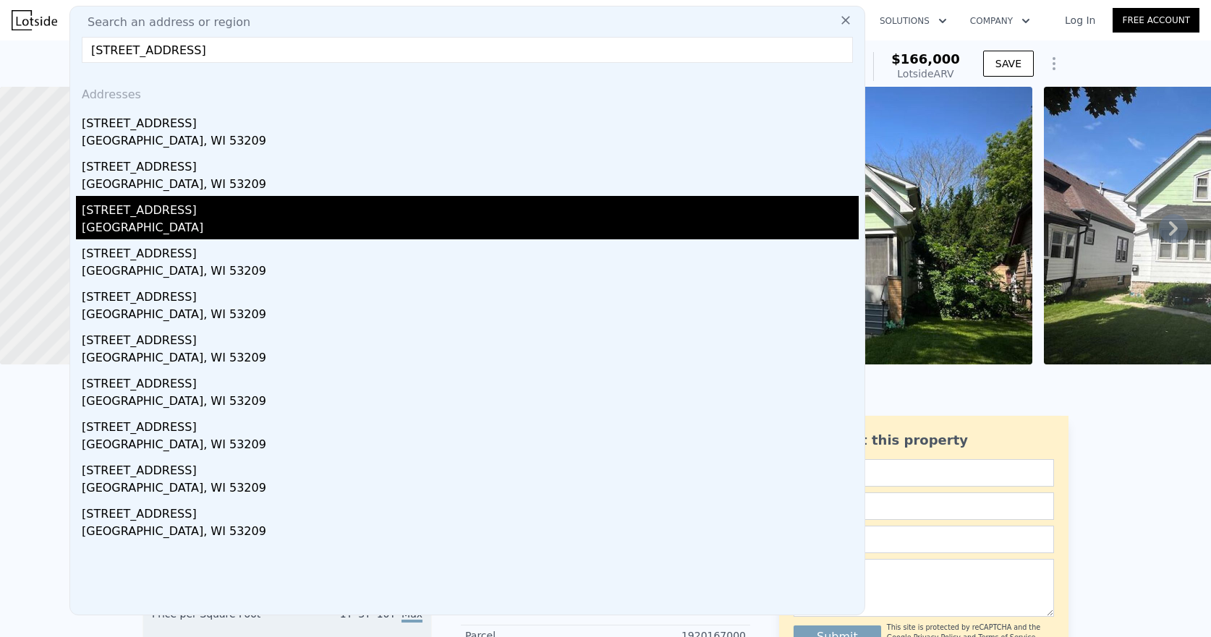
type input "5457 North 39th STREET, Milwaukee, WI 53209"
click at [187, 217] on div "[STREET_ADDRESS]" at bounding box center [470, 207] width 777 height 23
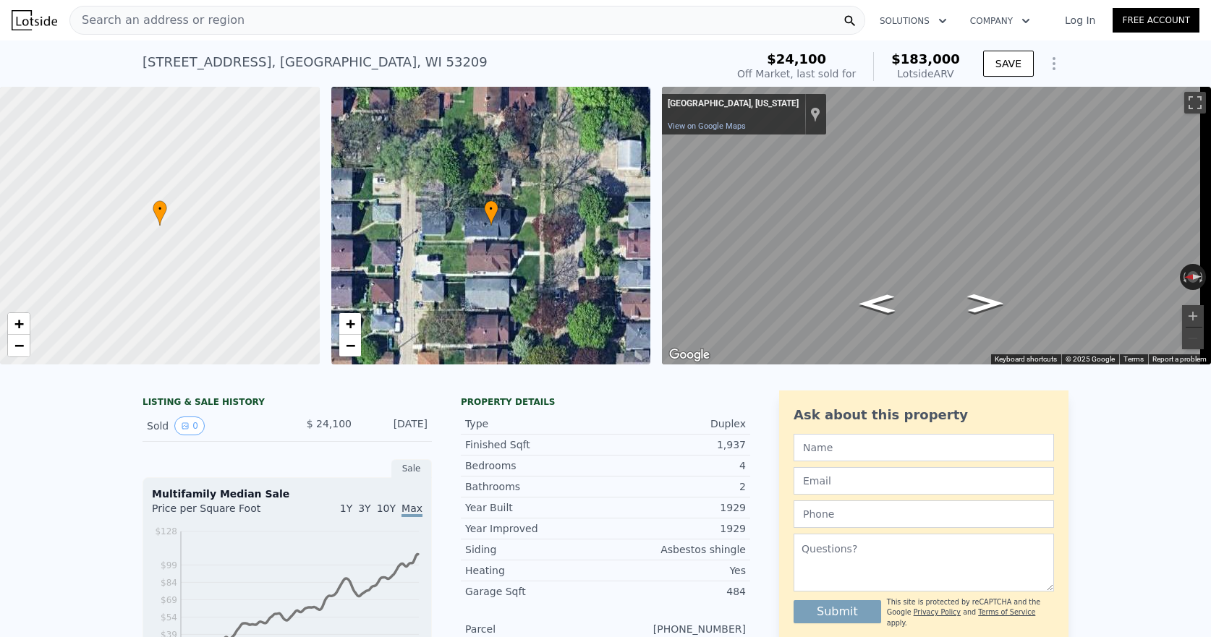
click at [254, 27] on div "Search an address or region" at bounding box center [467, 20] width 796 height 29
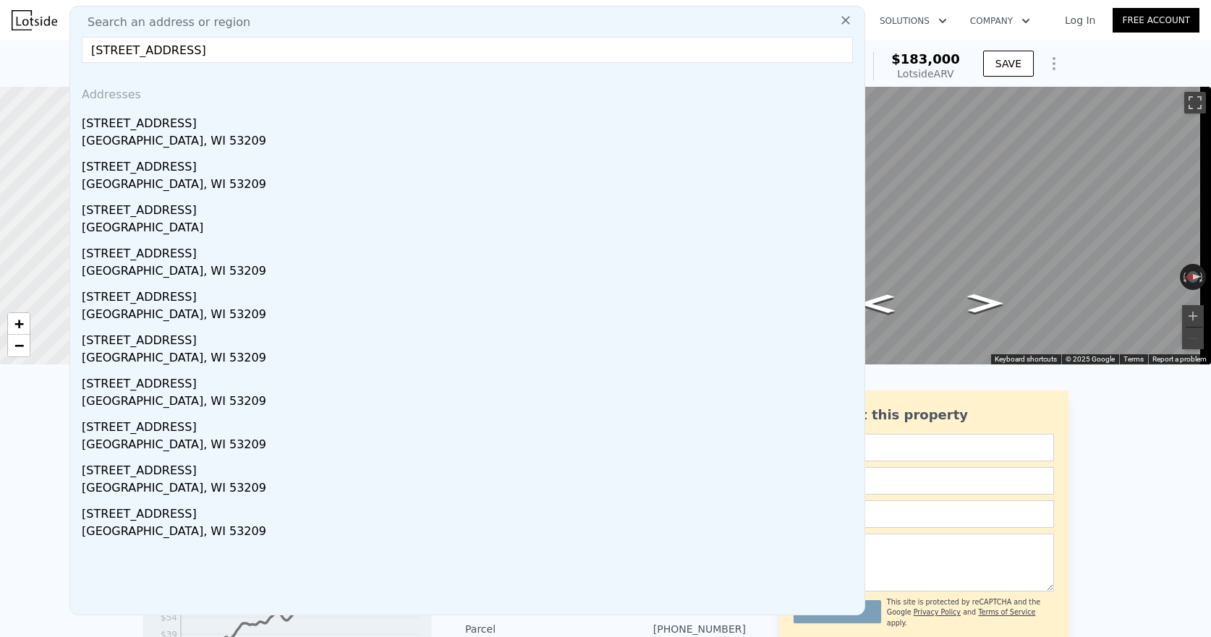
type input "5457 North 39th STREET, Milwaukee, WI 53209"
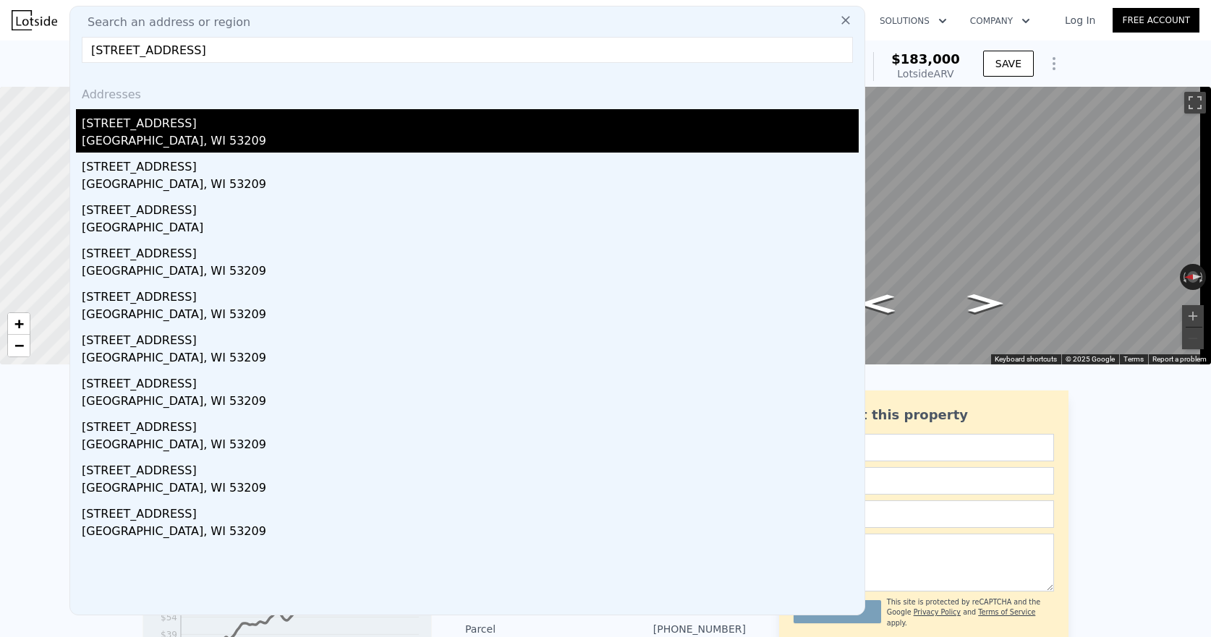
click at [173, 121] on div "5457 N 39th Street #A" at bounding box center [470, 120] width 777 height 23
type input "2"
type input "1035"
type input "1714"
type input "10890"
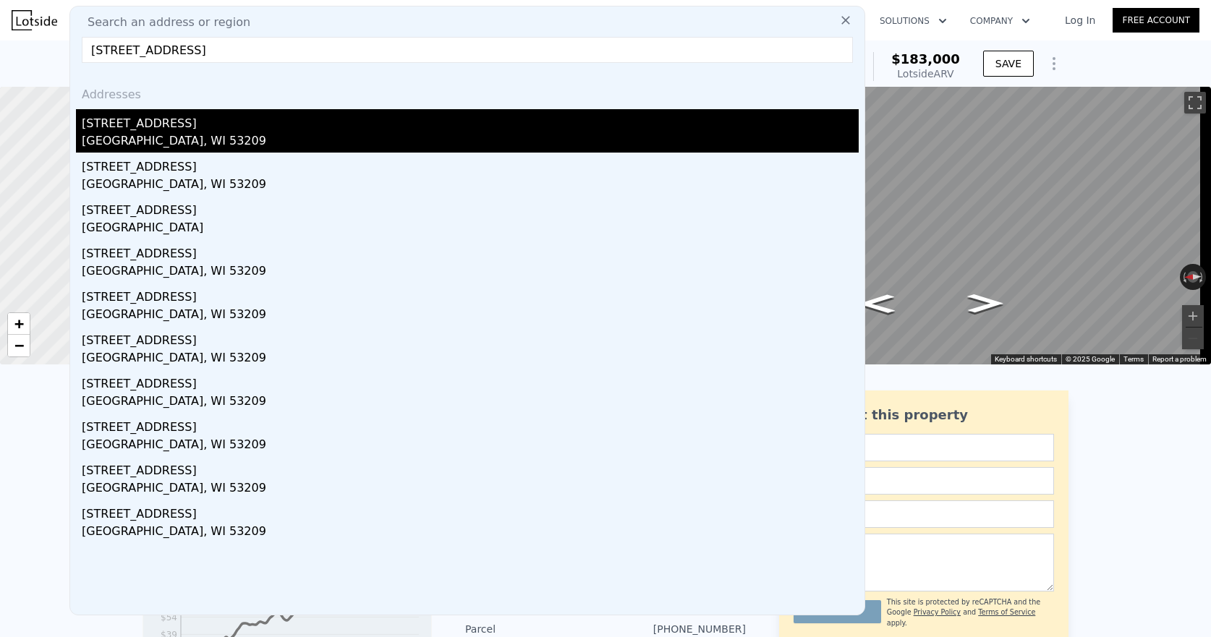
checkbox input "false"
type input "$ 166,000"
type input "4"
type input "$ 8,293"
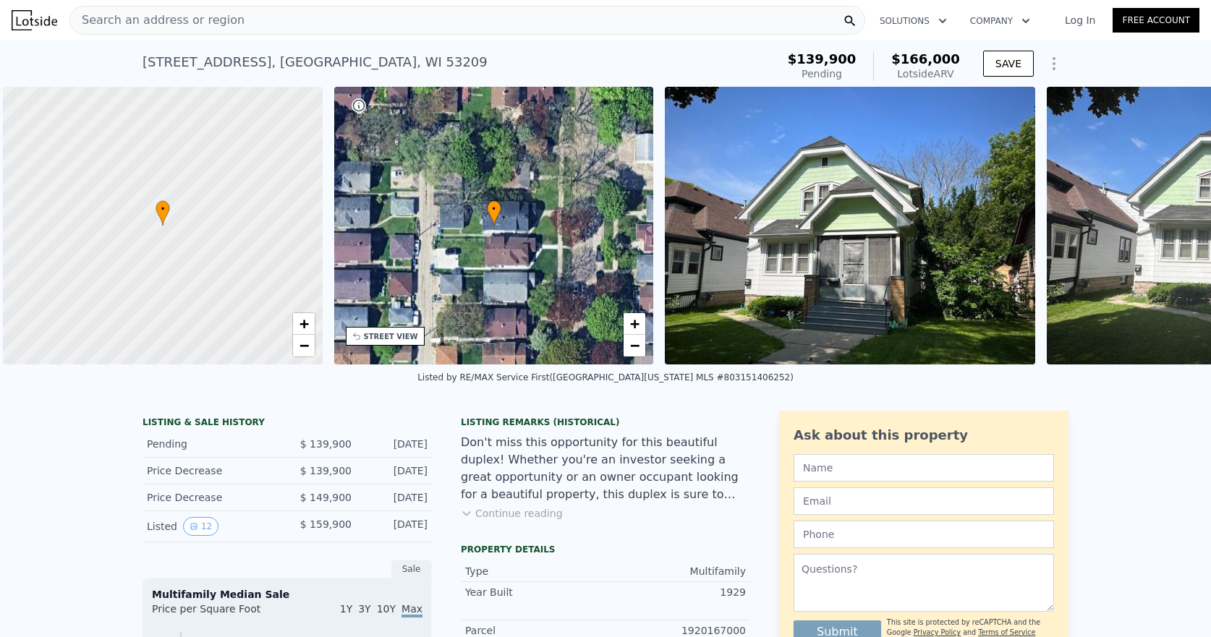
scroll to position [0, 6]
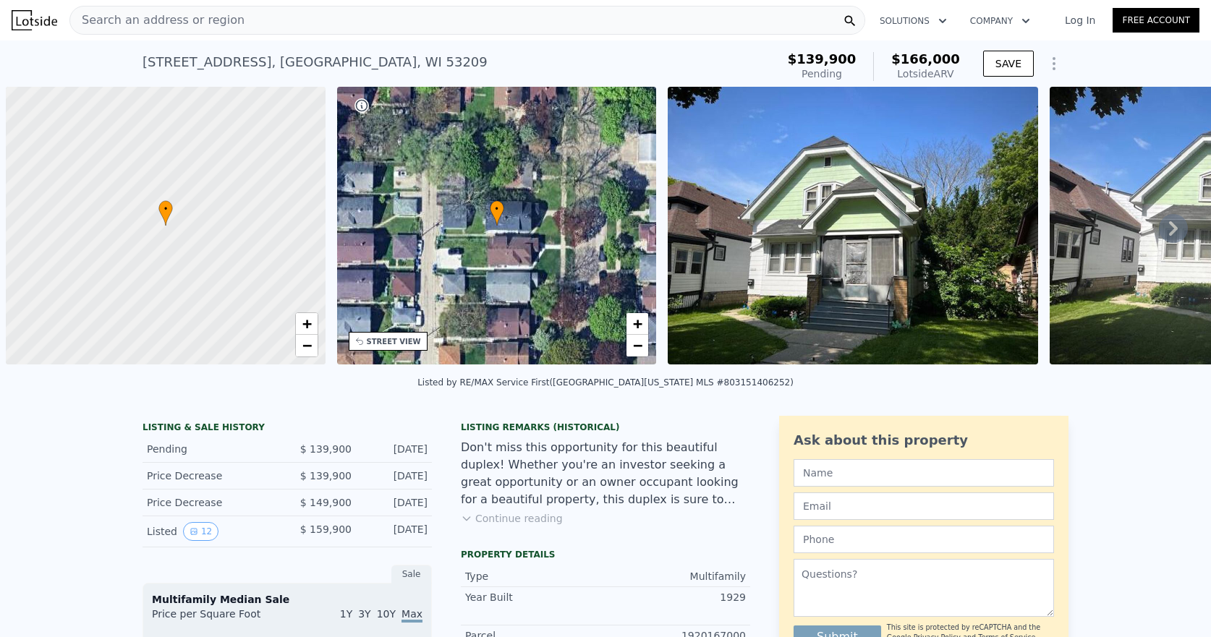
scroll to position [0, 6]
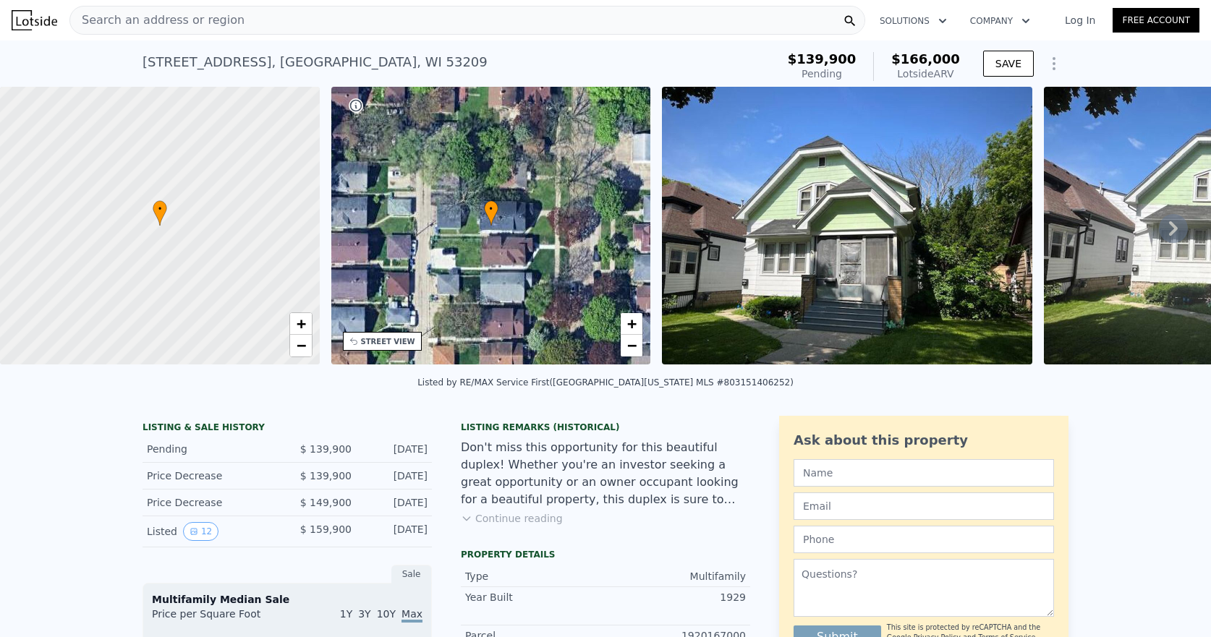
click at [244, 15] on div "Search an address or region" at bounding box center [467, 20] width 796 height 29
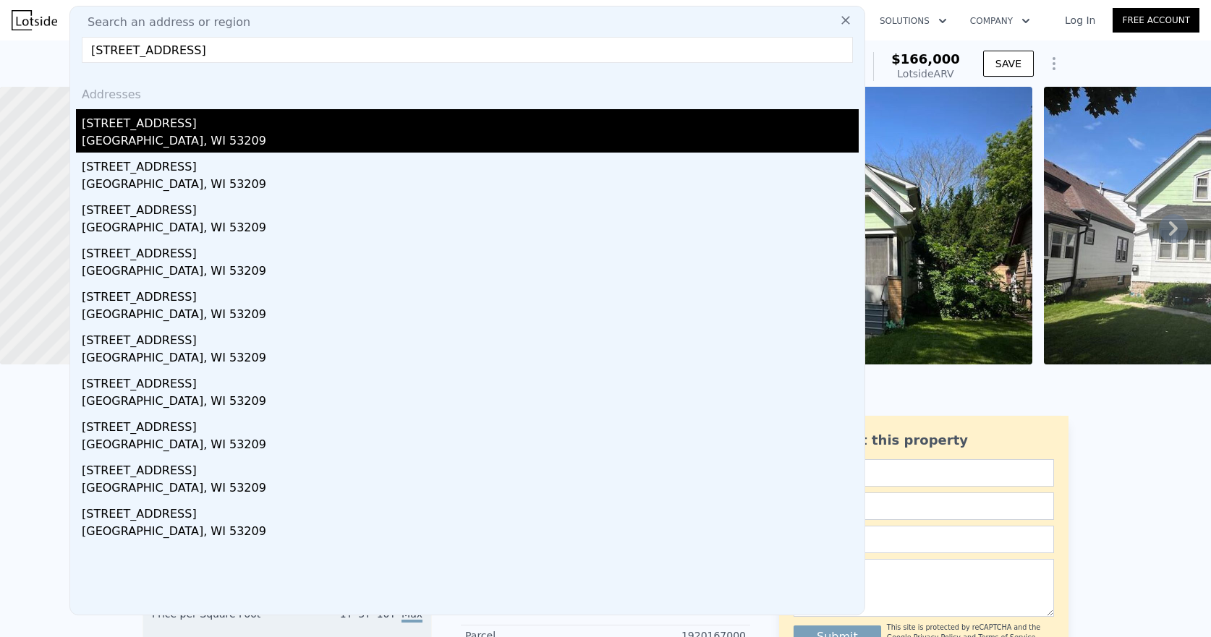
type input "[STREET_ADDRESS]"
click at [164, 131] on div "[STREET_ADDRESS]" at bounding box center [470, 120] width 777 height 23
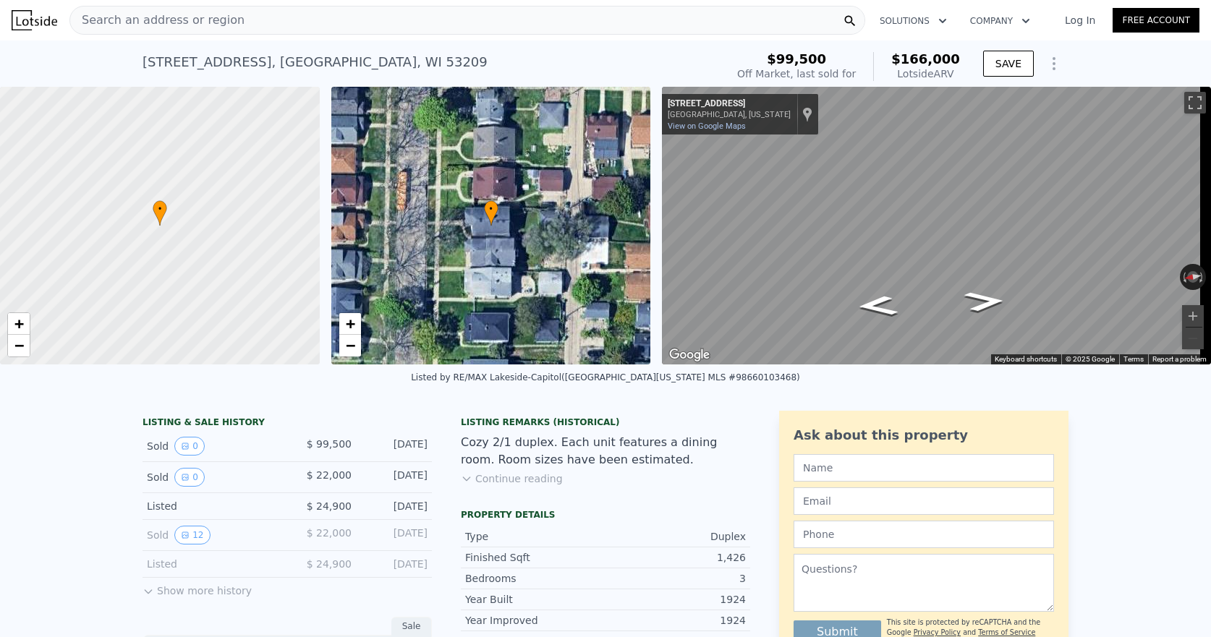
click at [200, 18] on span "Search an address or region" at bounding box center [157, 20] width 174 height 17
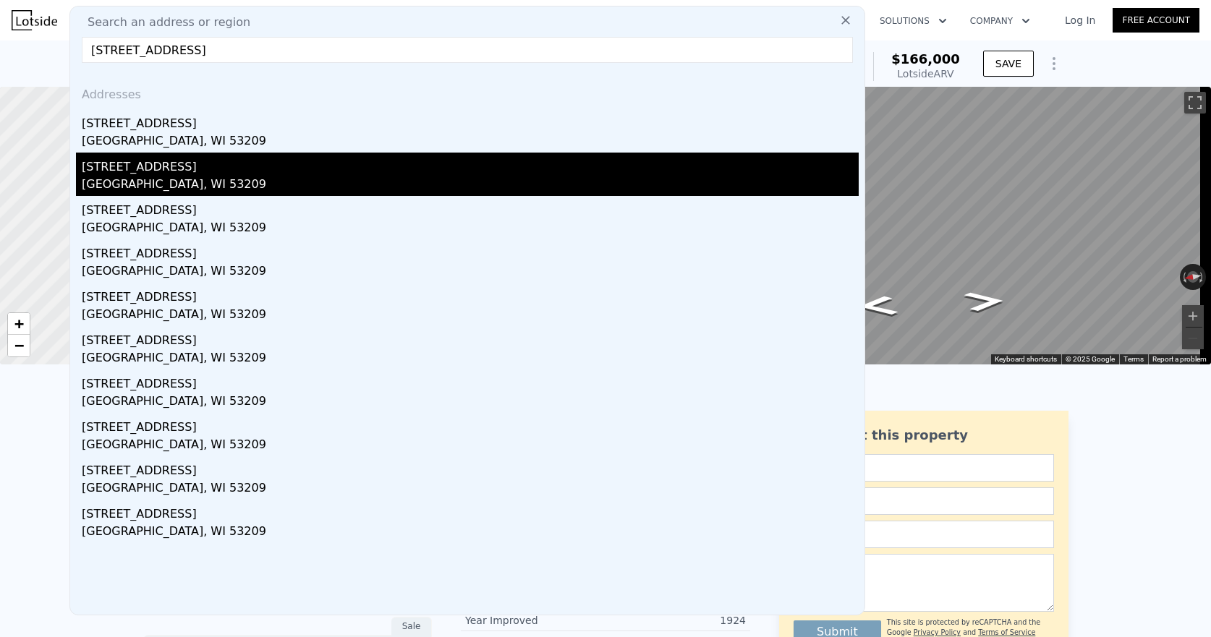
type input "[STREET_ADDRESS]"
click at [180, 187] on div "[GEOGRAPHIC_DATA], WI 53209" at bounding box center [470, 186] width 777 height 20
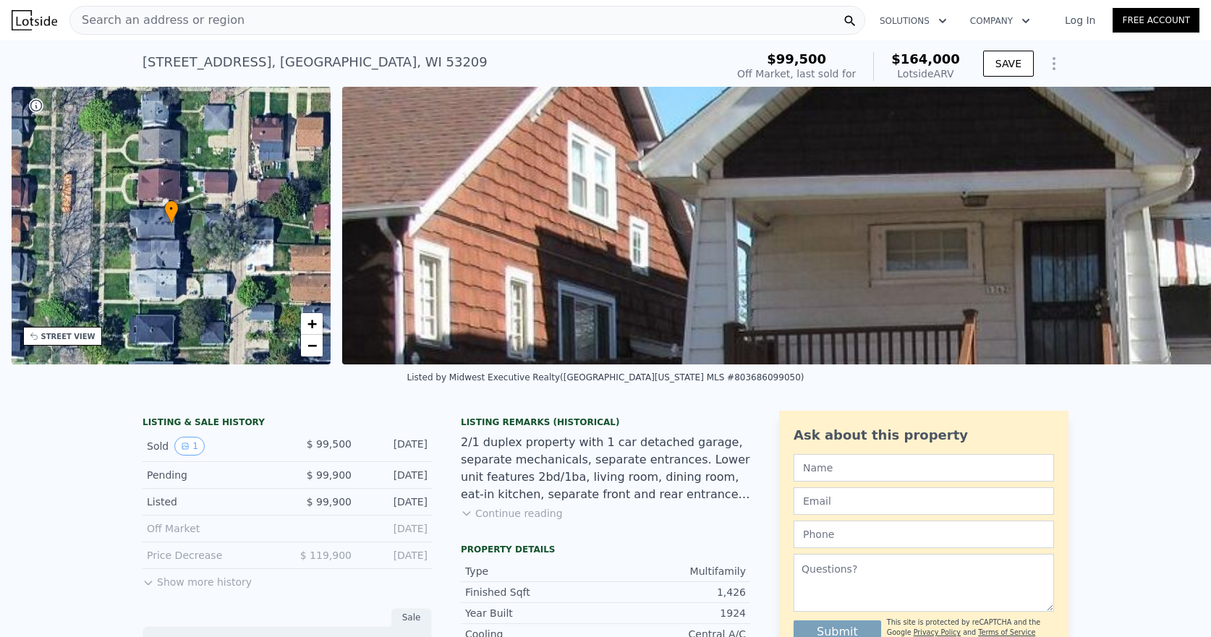
scroll to position [0, 662]
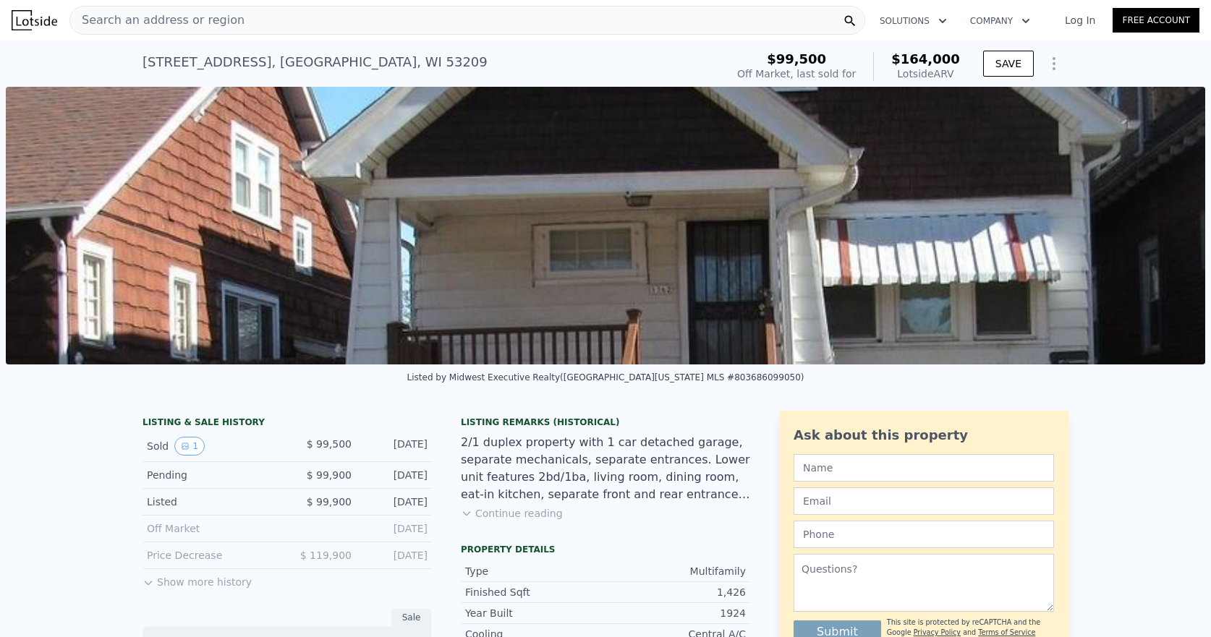
click at [217, 19] on span "Search an address or region" at bounding box center [157, 20] width 174 height 17
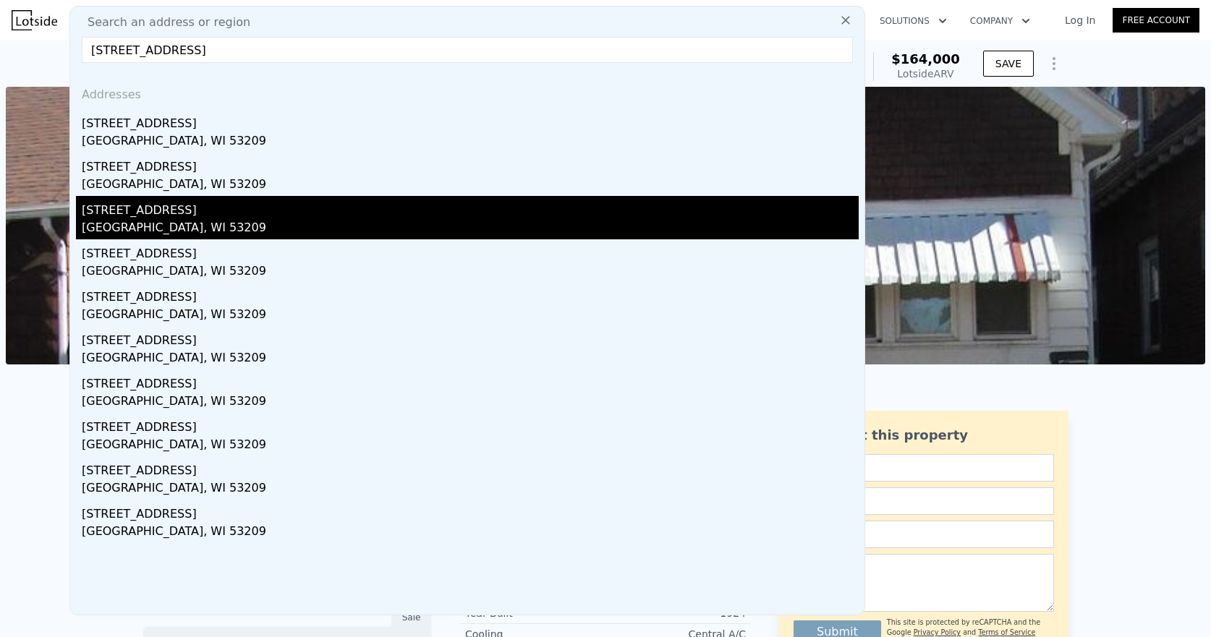
type input "5362 North 34th STREET UNIT 5362A, Milwaukee, WI 53209"
click at [189, 224] on div "[GEOGRAPHIC_DATA], WI 53209" at bounding box center [470, 229] width 777 height 20
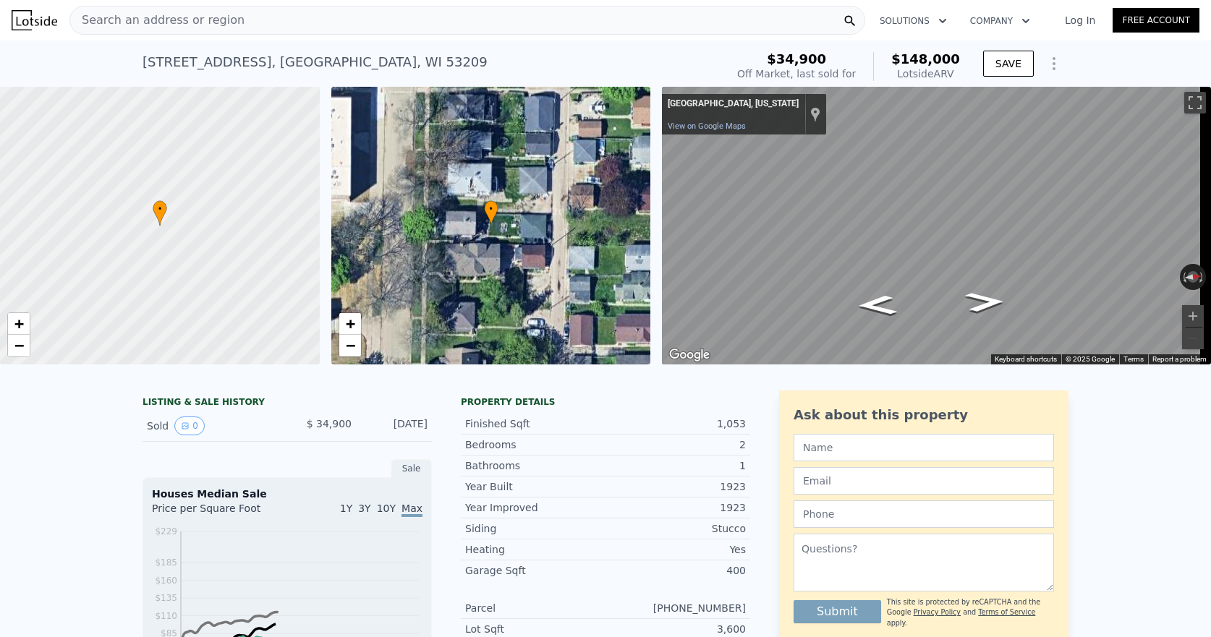
scroll to position [0, 6]
click at [166, 19] on span "Search an address or region" at bounding box center [157, 20] width 174 height 17
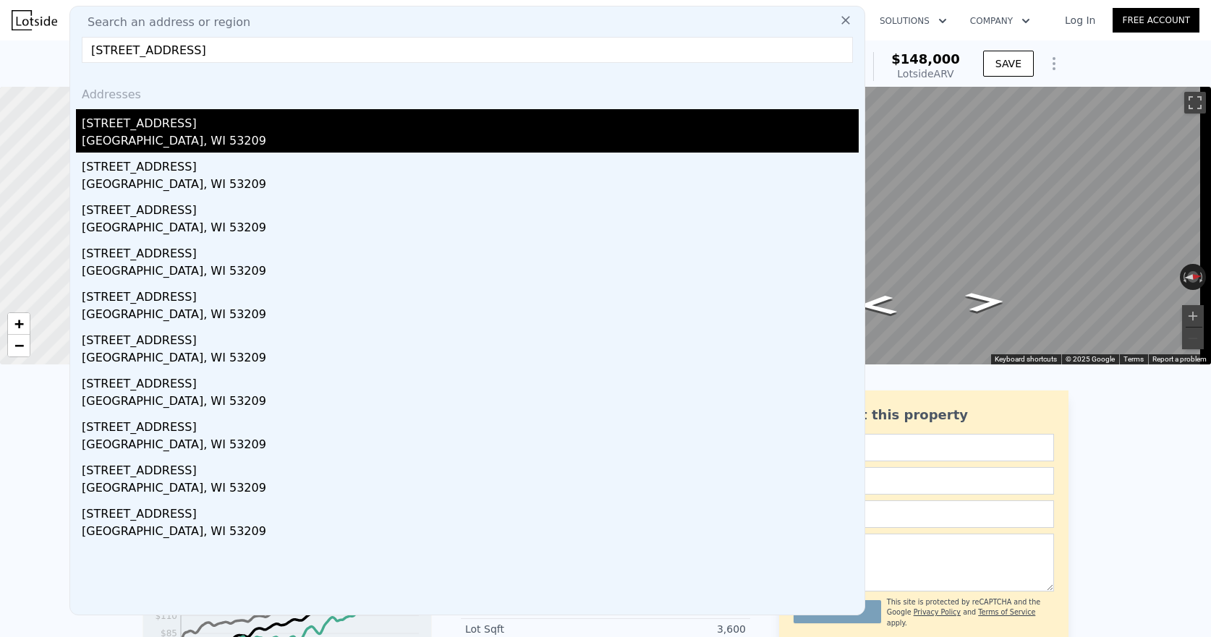
type input "5362 North 34th STREET UNIT 5362A, Milwaukee, WI 53209"
click at [133, 138] on div "[GEOGRAPHIC_DATA], WI 53209" at bounding box center [470, 142] width 777 height 20
type input "4"
type input "0"
type input "1086"
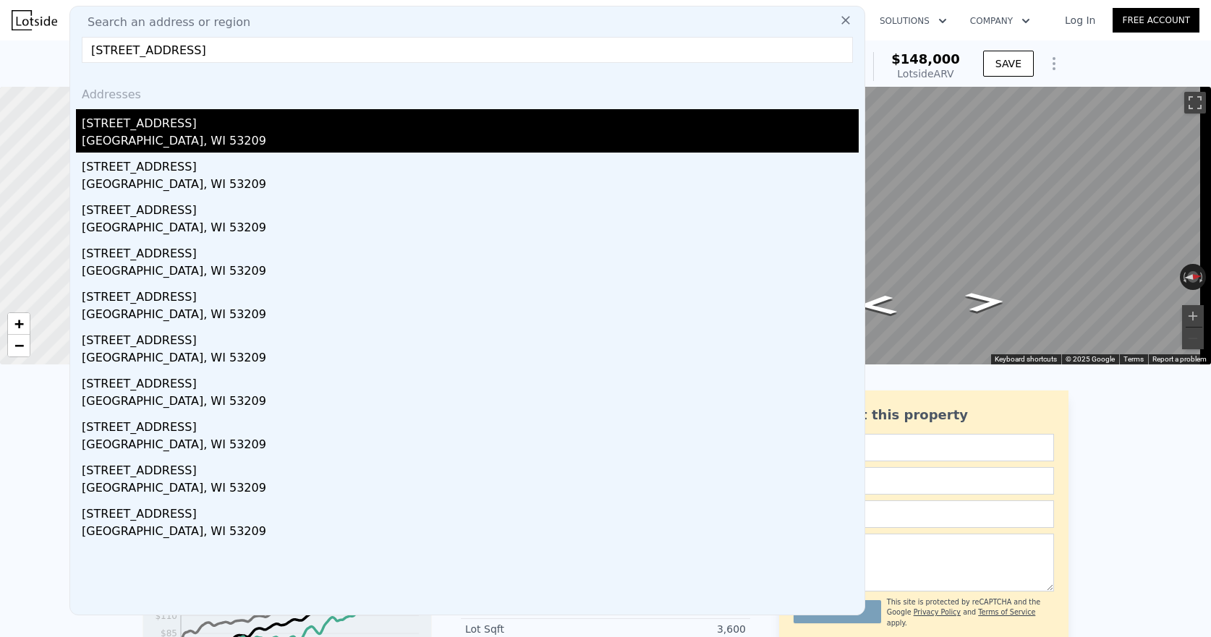
type input "1807"
type input "10890"
type input "$ 166,000"
type input "5"
type input "$ 131,245"
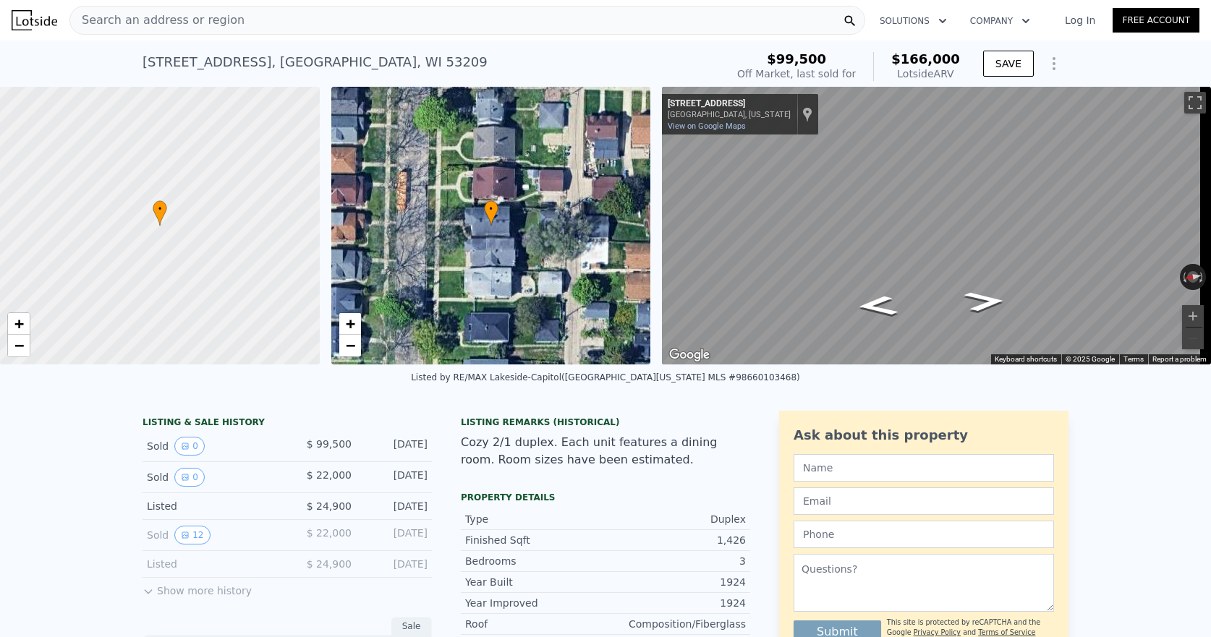
click at [227, 17] on span "Search an address or region" at bounding box center [157, 20] width 174 height 17
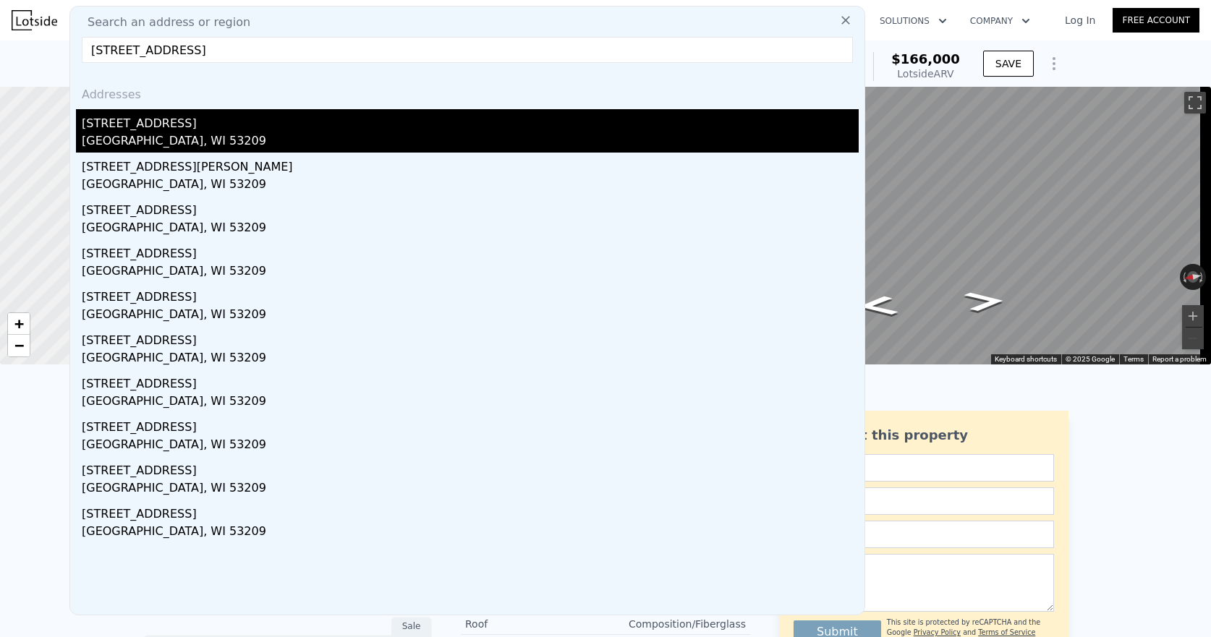
type input "3911 W Sheridan Ave, Milwaukee, WI 53209"
click at [219, 129] on div "[STREET_ADDRESS]" at bounding box center [470, 120] width 777 height 23
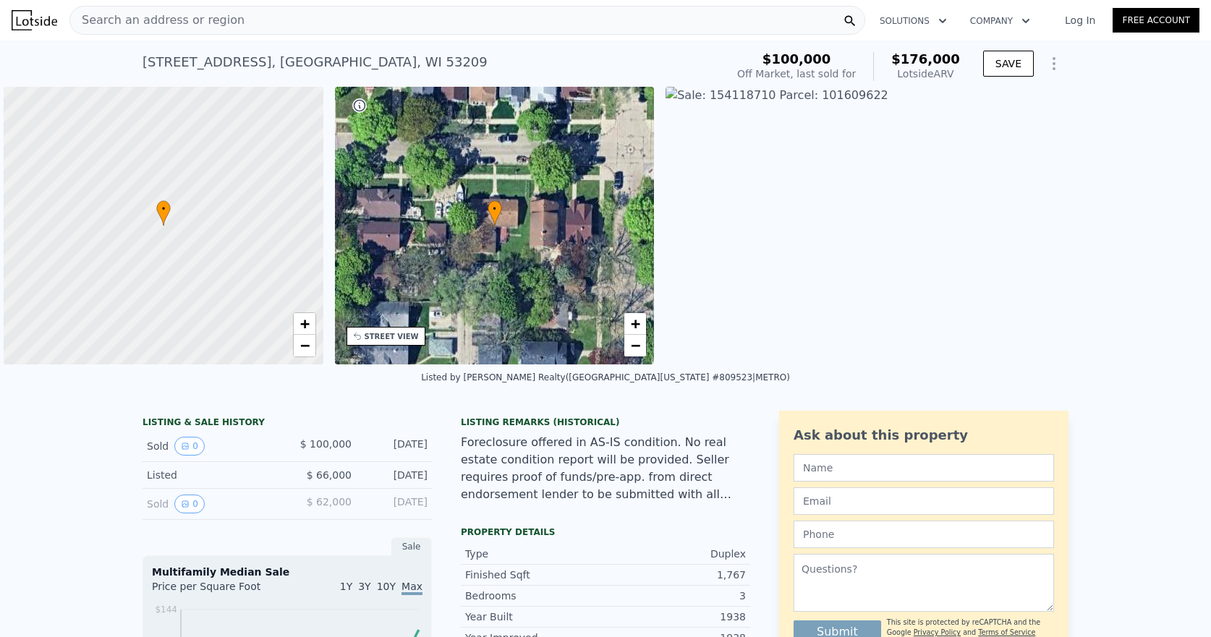
scroll to position [0, 6]
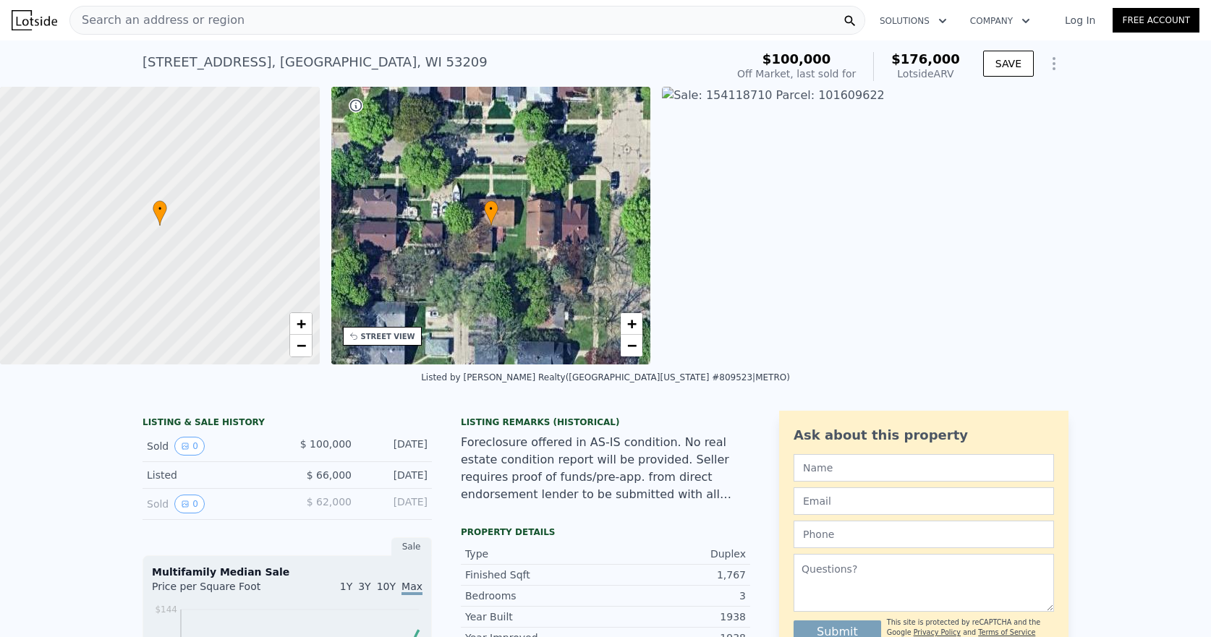
click at [248, 19] on div "Search an address or region" at bounding box center [467, 20] width 796 height 29
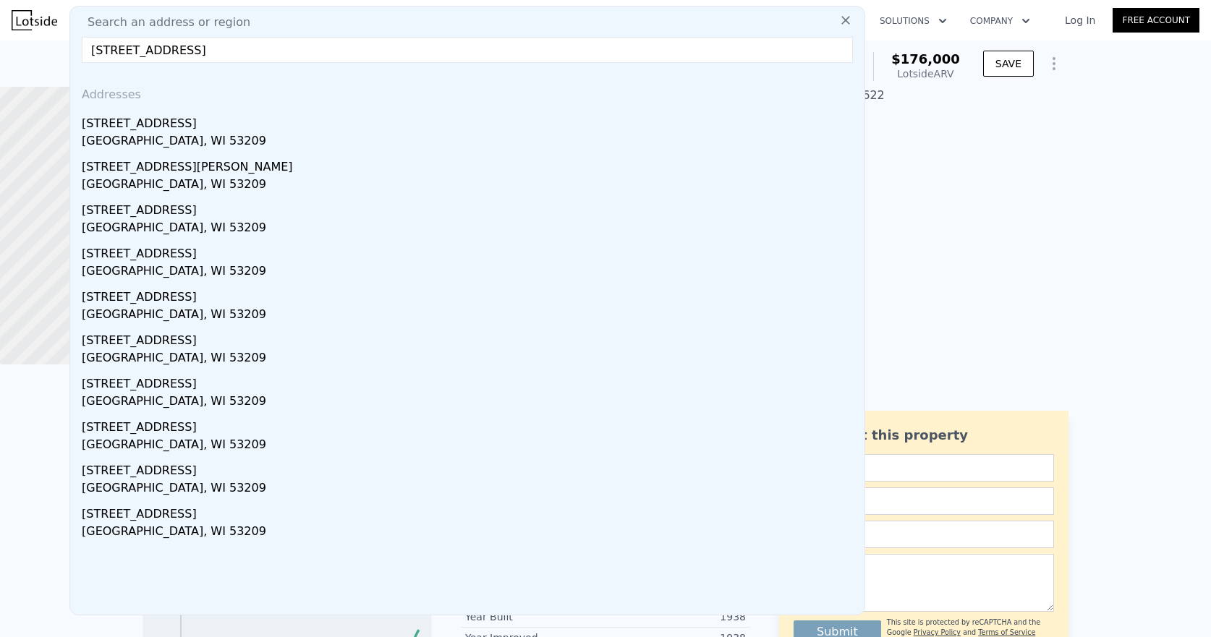
click at [331, 56] on input "3911 W Sheridan Ave, Milwaukee, WI 53209" at bounding box center [467, 50] width 771 height 26
paste input "4604 North 29th STREET"
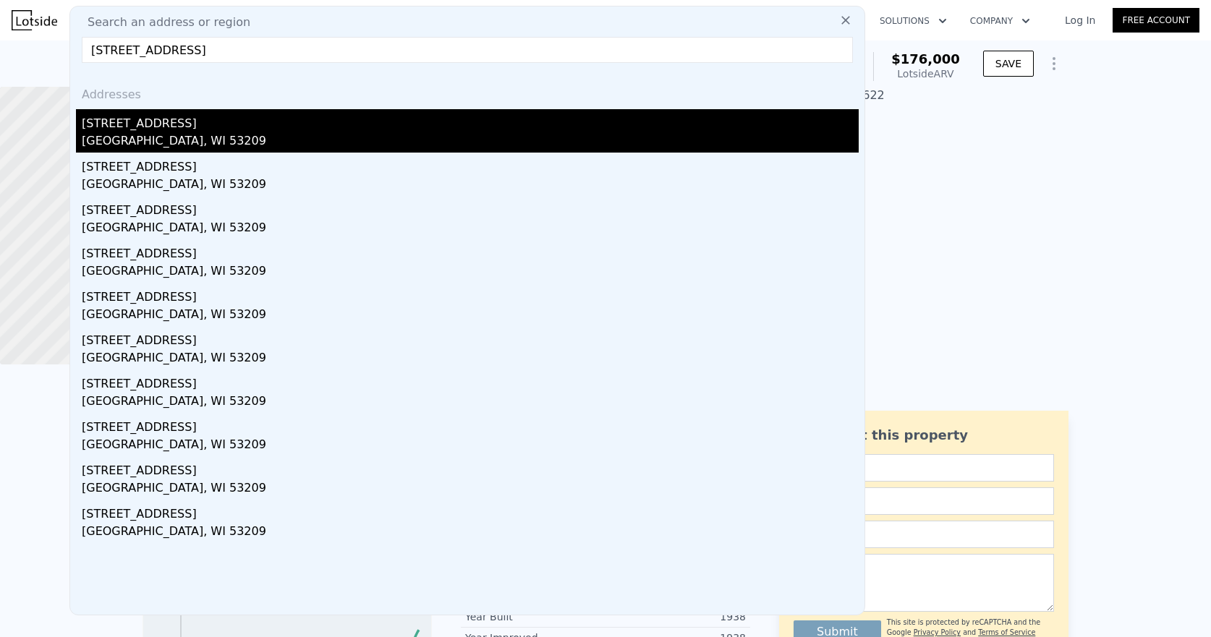
type input "4604 North 29th STREET, Milwaukee, WI 53209"
click at [185, 128] on div "[STREET_ADDRESS]" at bounding box center [470, 120] width 777 height 23
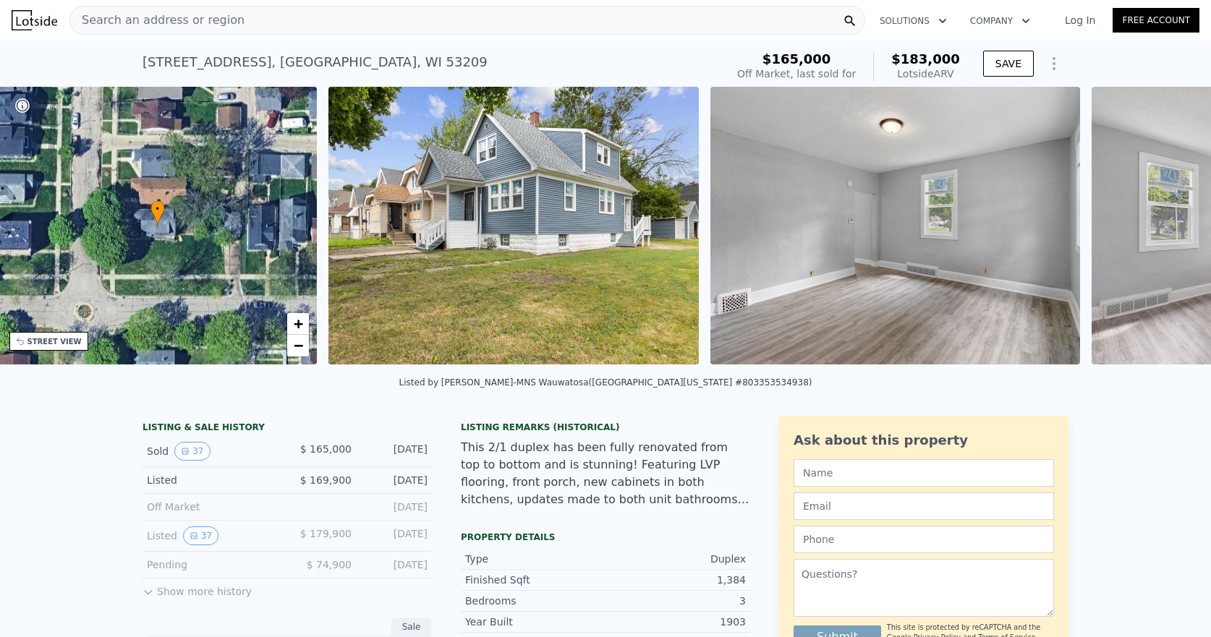
scroll to position [0, 336]
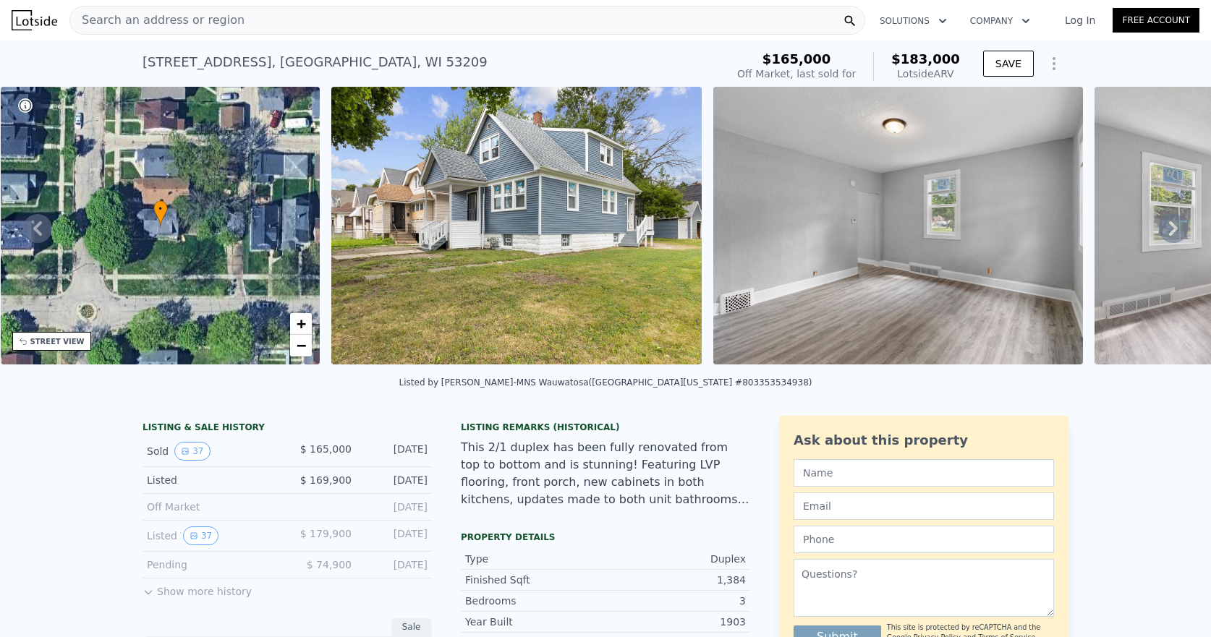
click at [864, 259] on img at bounding box center [898, 226] width 370 height 278
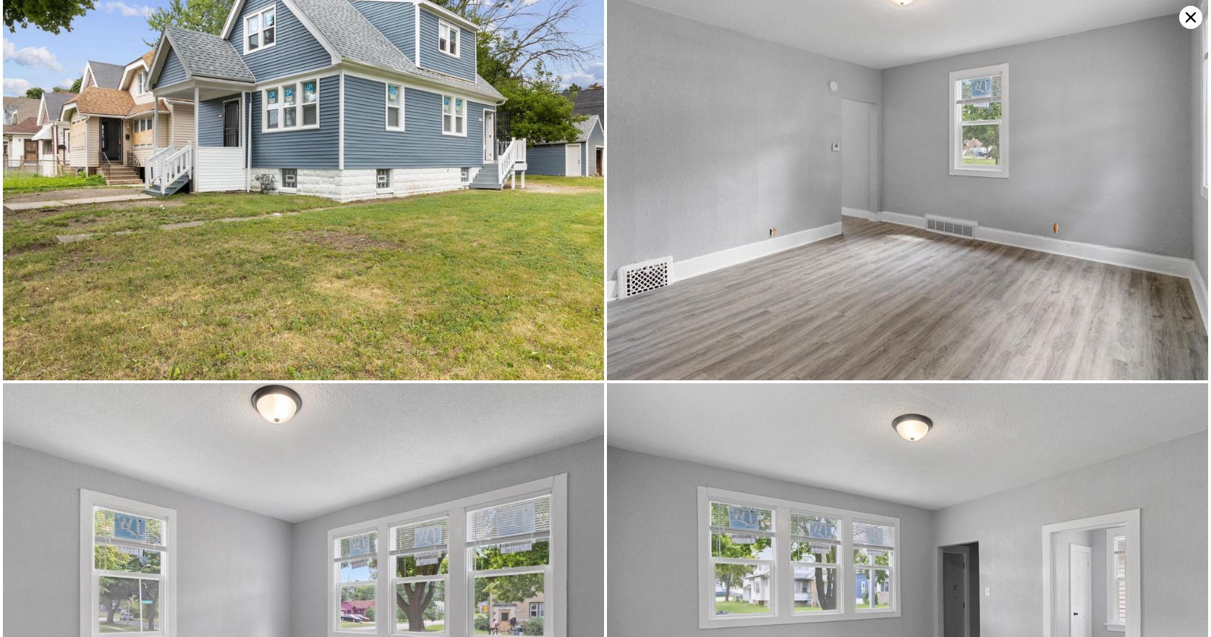
scroll to position [0, 0]
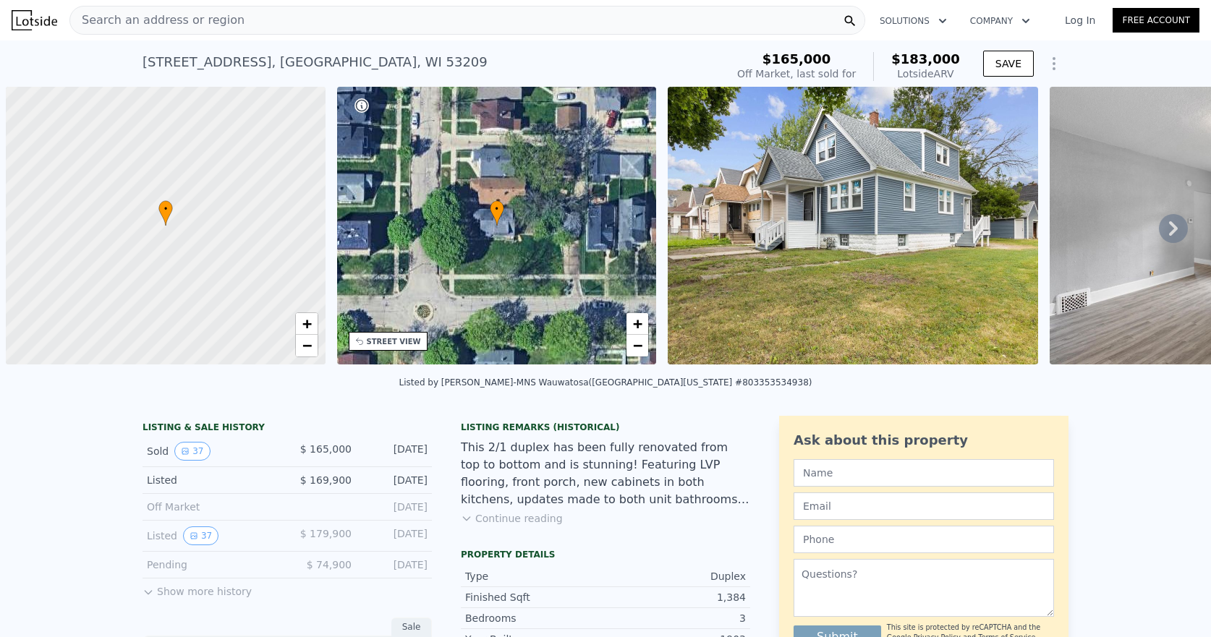
scroll to position [0, 6]
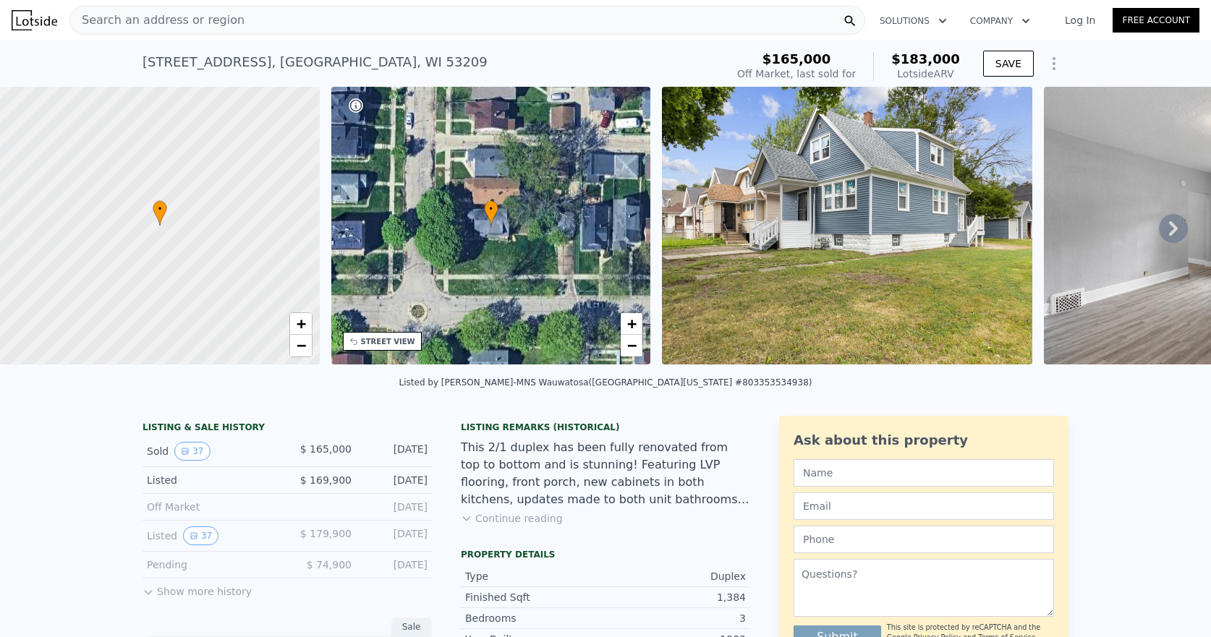
click at [160, 22] on span "Search an address or region" at bounding box center [157, 20] width 174 height 17
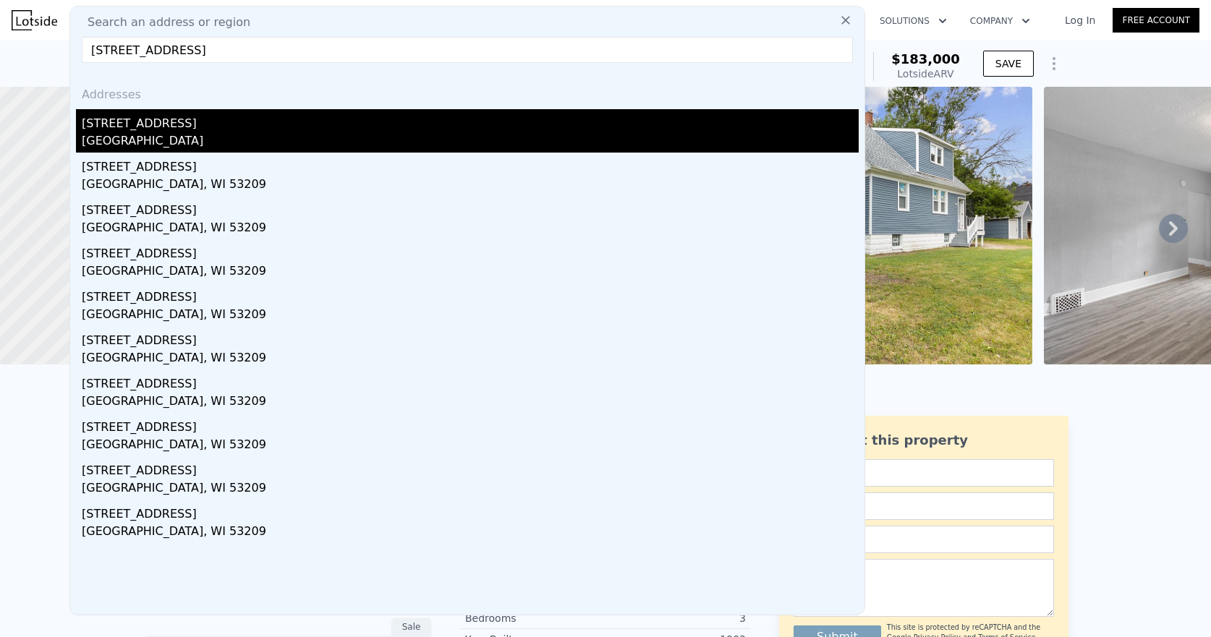
type input "[STREET_ADDRESS]"
click at [171, 122] on div "[STREET_ADDRESS]" at bounding box center [470, 120] width 777 height 23
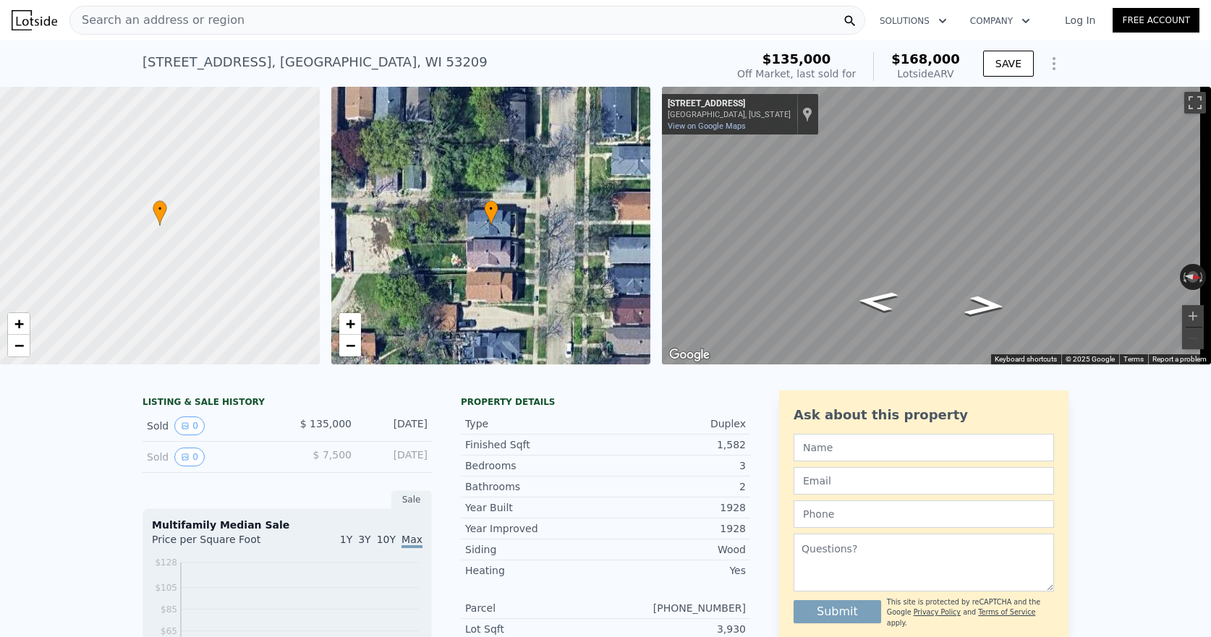
click at [257, 26] on div "Search an address or region" at bounding box center [467, 20] width 796 height 29
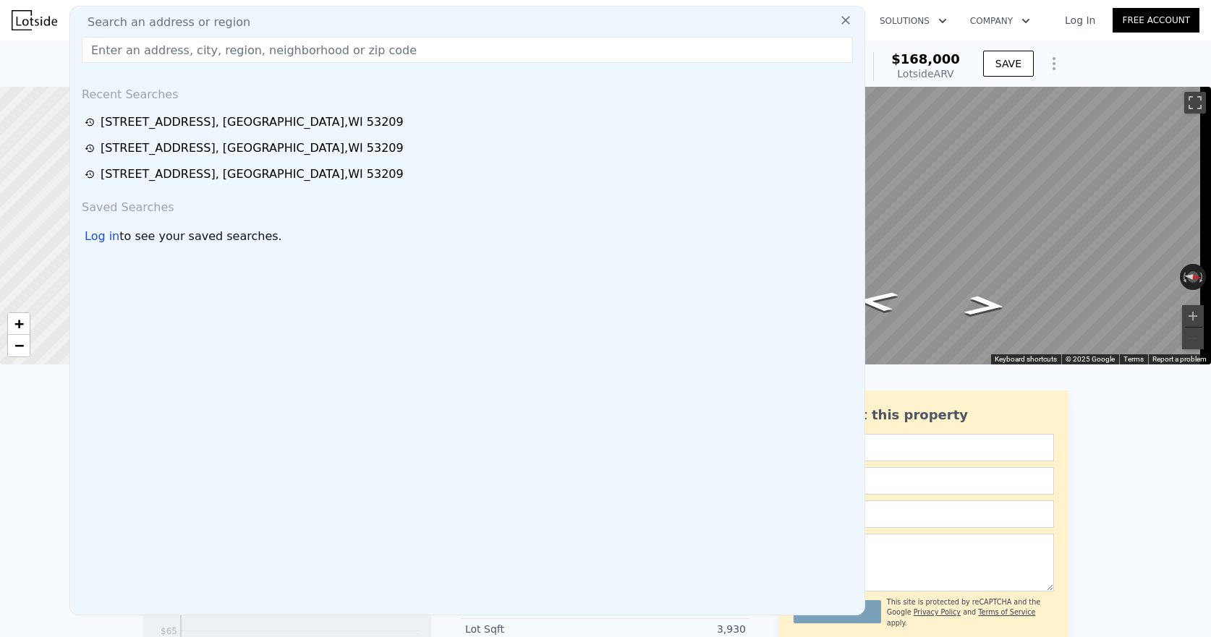
type input "[STREET_ADDRESS]"
